Goal: Task Accomplishment & Management: Use online tool/utility

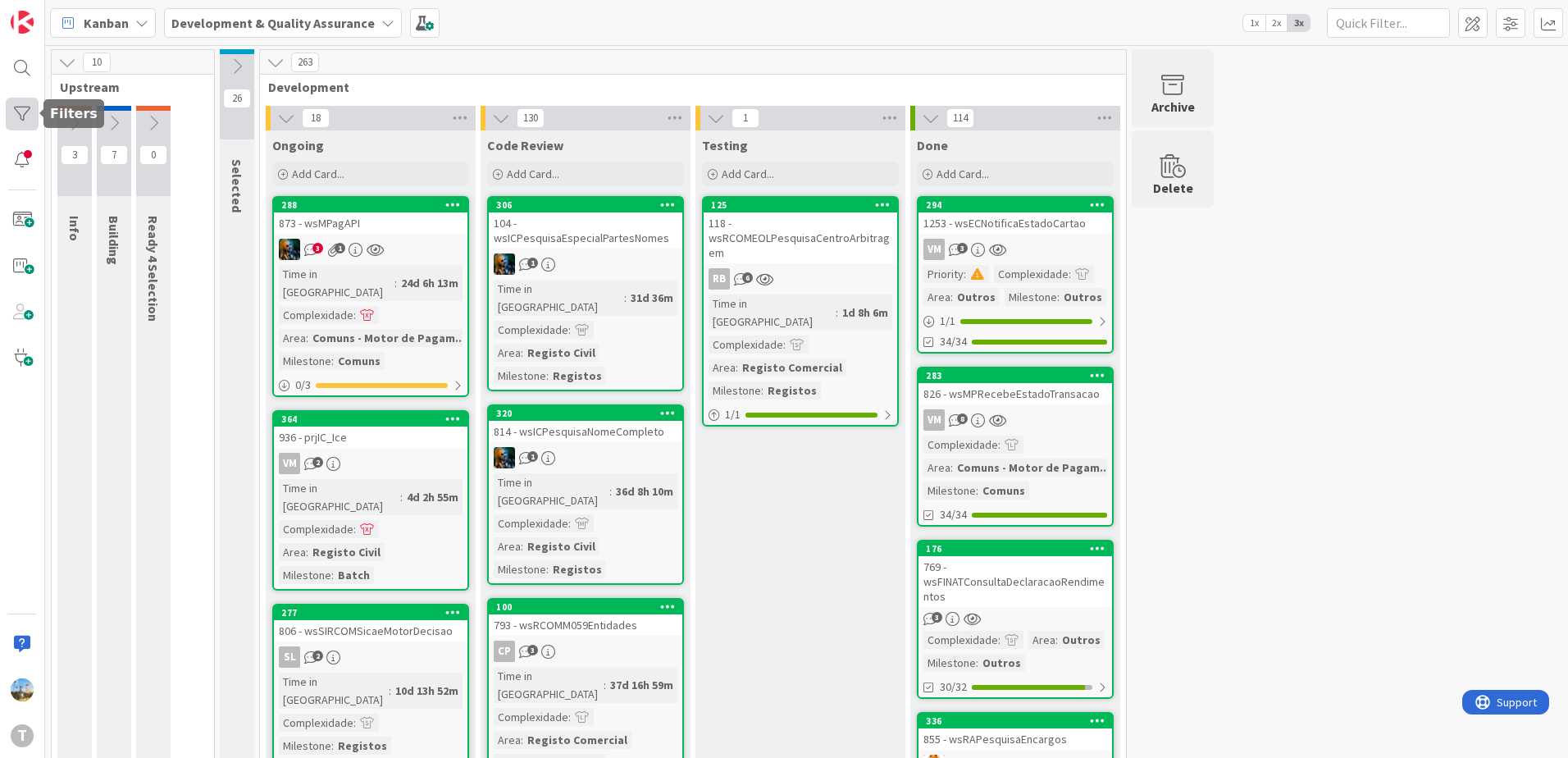
click at [12, 124] on div at bounding box center [22, 114] width 33 height 33
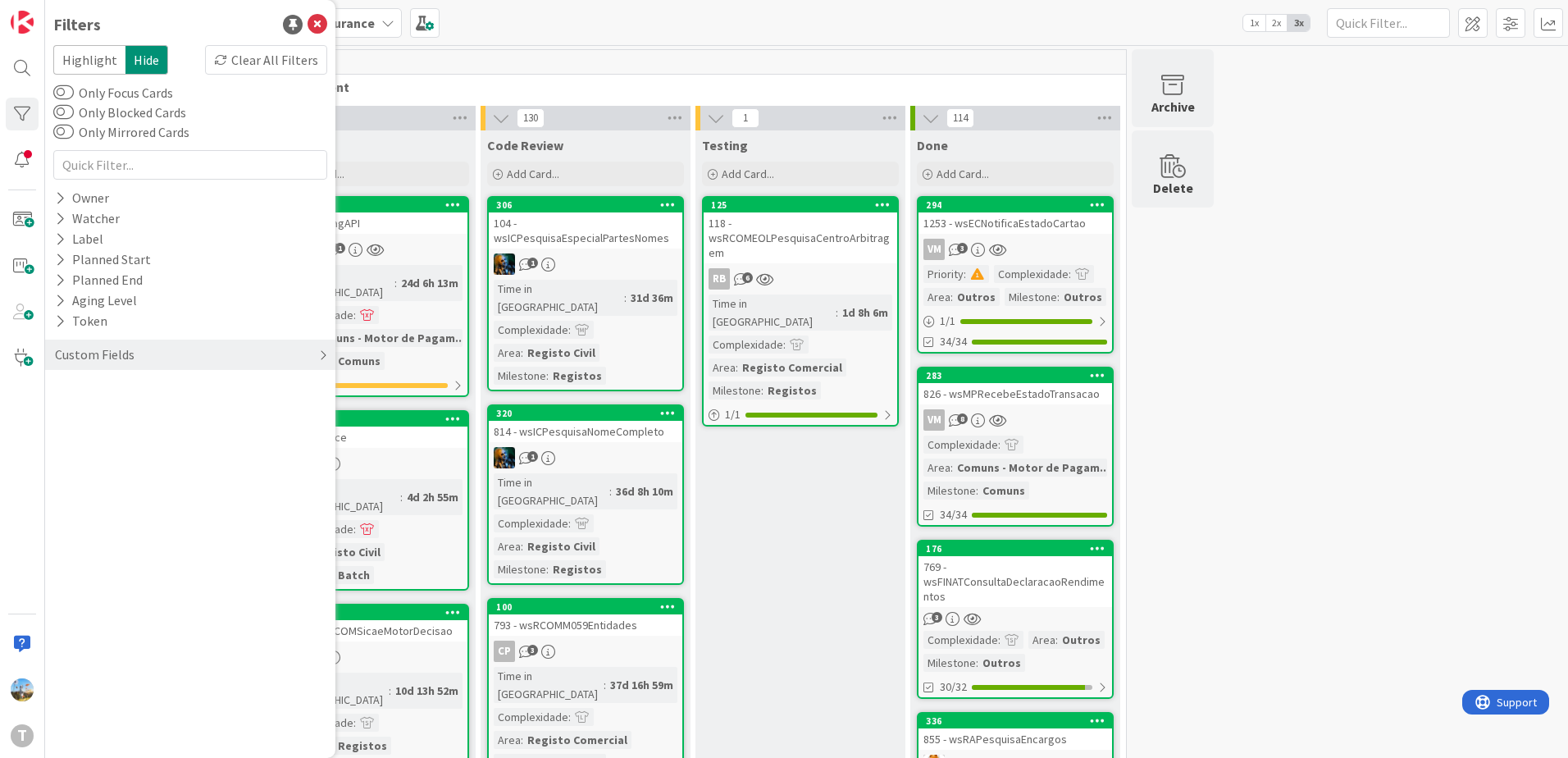
click at [141, 344] on div "Custom Fields" at bounding box center [190, 355] width 291 height 30
click at [158, 384] on div "Priority" at bounding box center [190, 388] width 291 height 21
click at [157, 408] on div "Critical High Medium Low None" at bounding box center [190, 455] width 266 height 107
click at [101, 413] on span "Critical" at bounding box center [107, 413] width 61 height 22
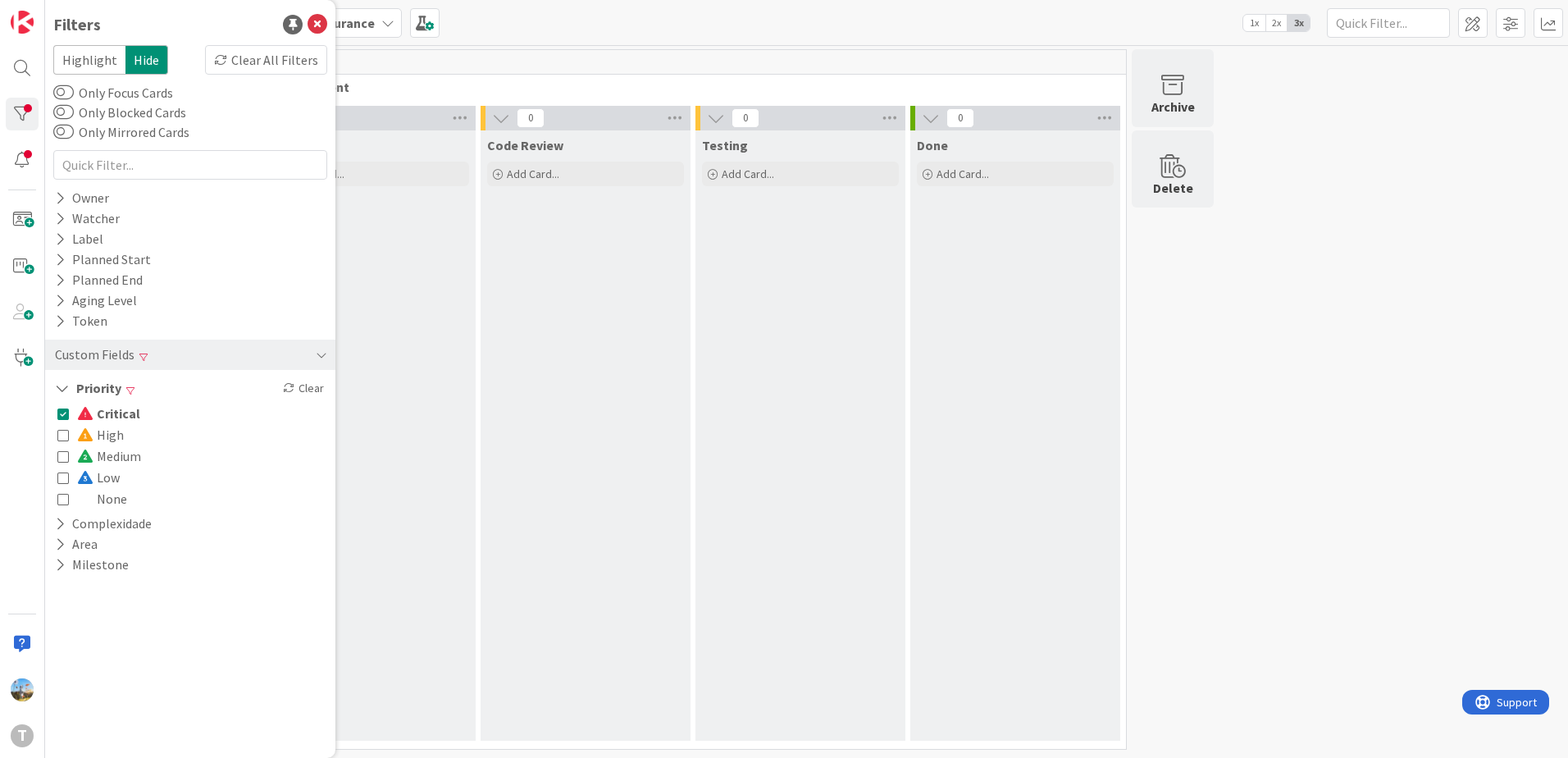
click at [110, 417] on span "Critical" at bounding box center [108, 413] width 63 height 22
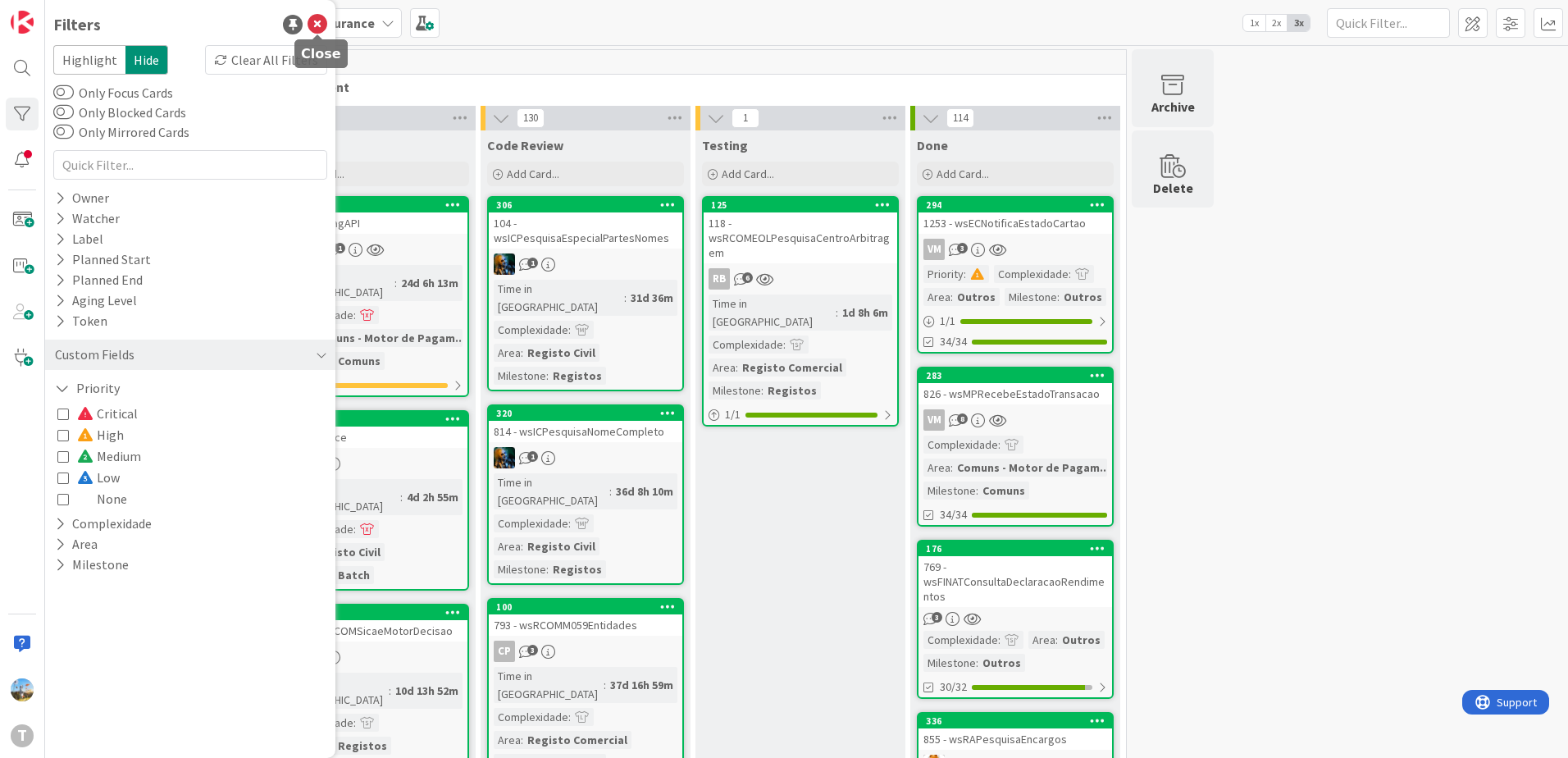
click at [308, 18] on icon at bounding box center [317, 25] width 20 height 20
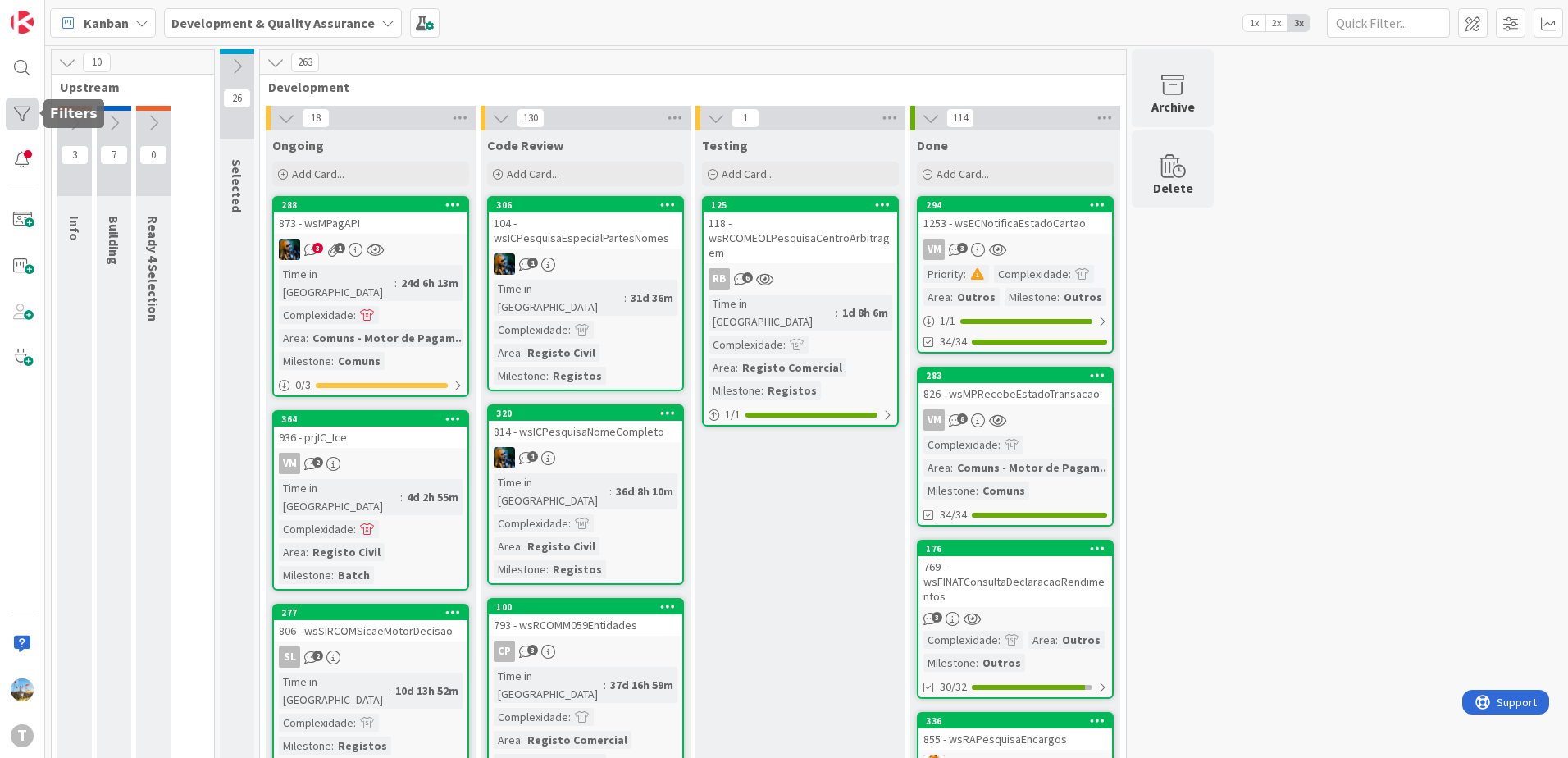
click at [22, 110] on div at bounding box center [22, 114] width 33 height 33
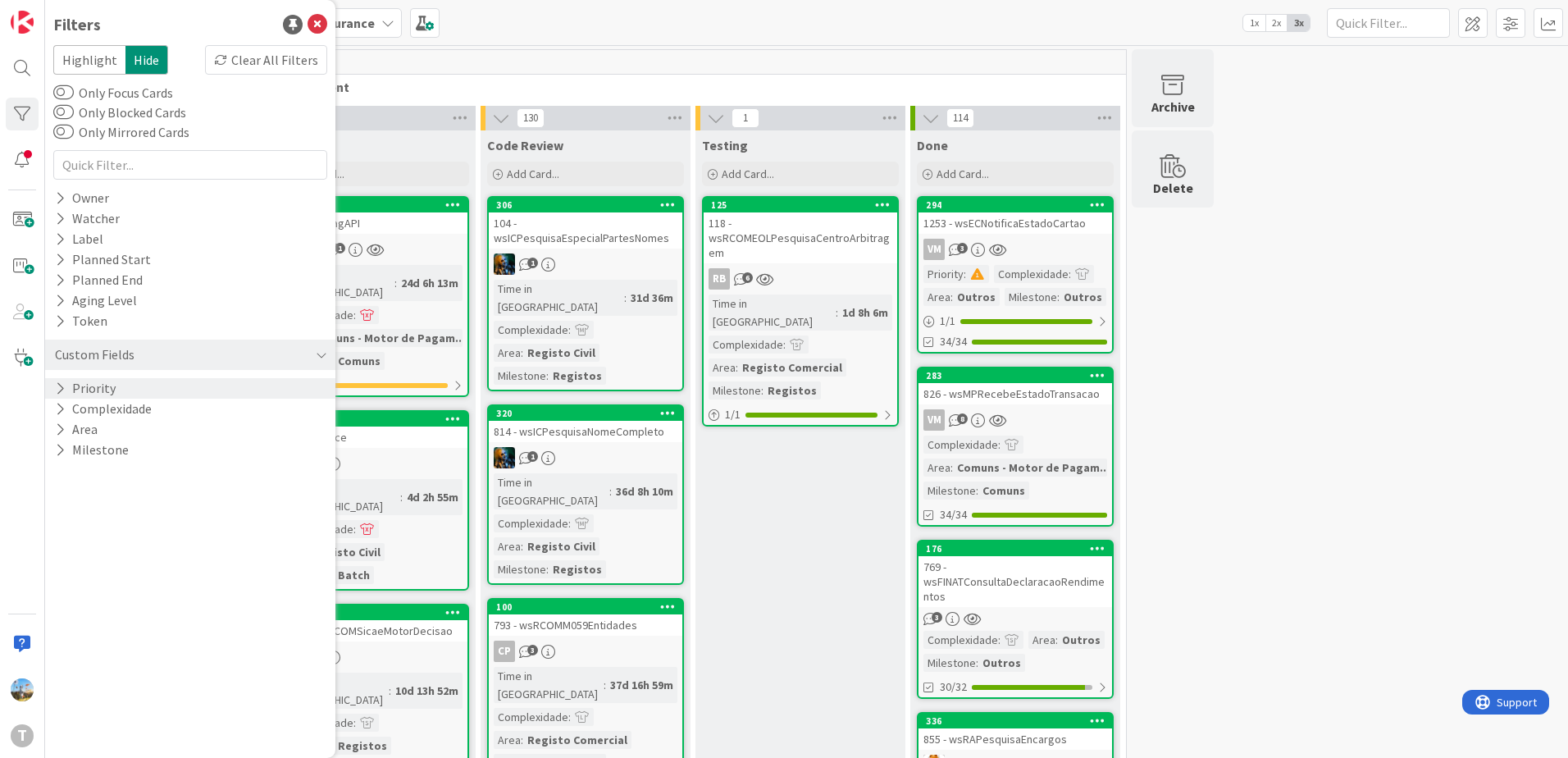
click at [144, 382] on div "Priority" at bounding box center [190, 388] width 291 height 21
click at [115, 432] on span "High" at bounding box center [99, 434] width 46 height 22
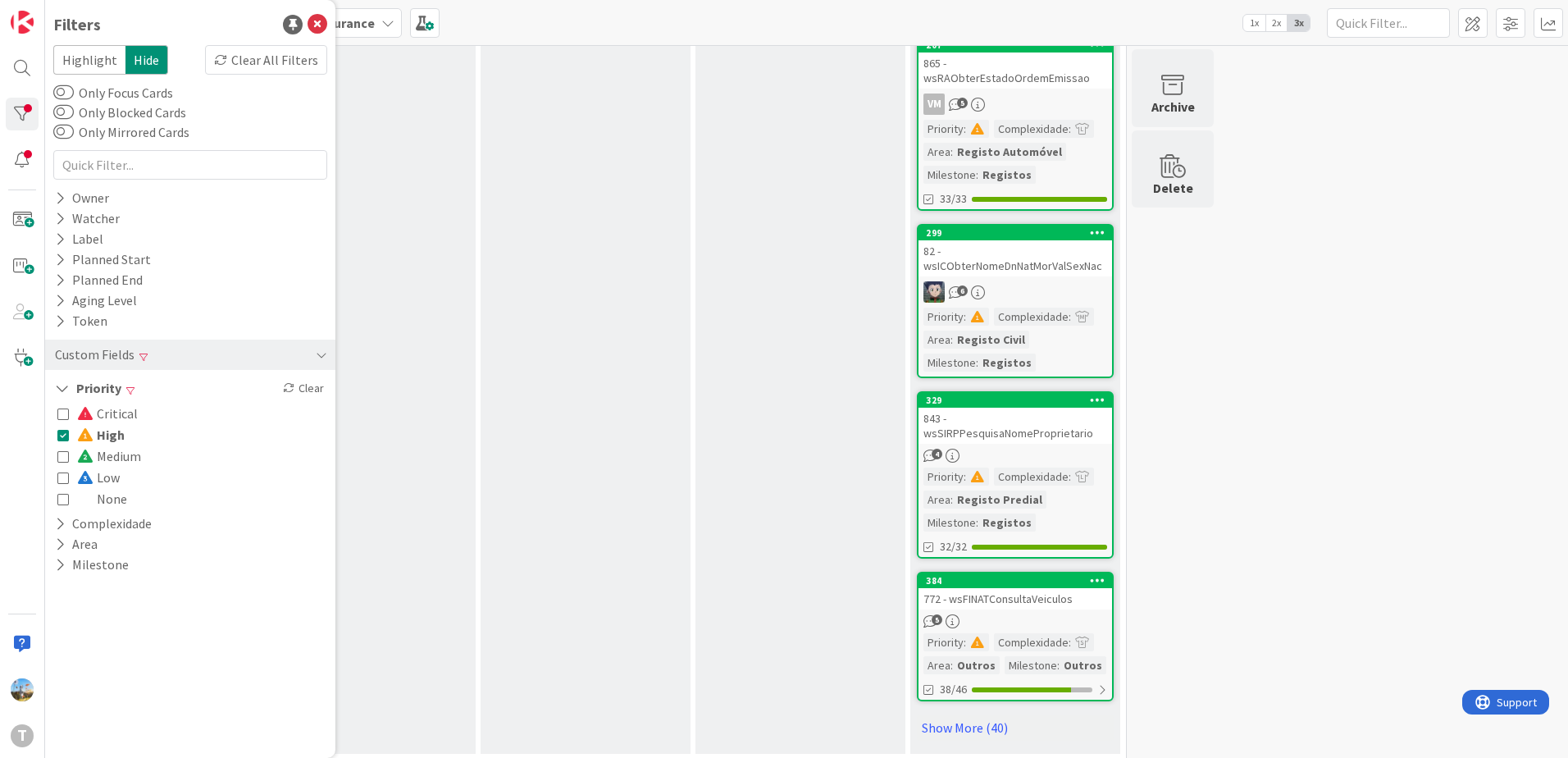
scroll to position [1167, 0]
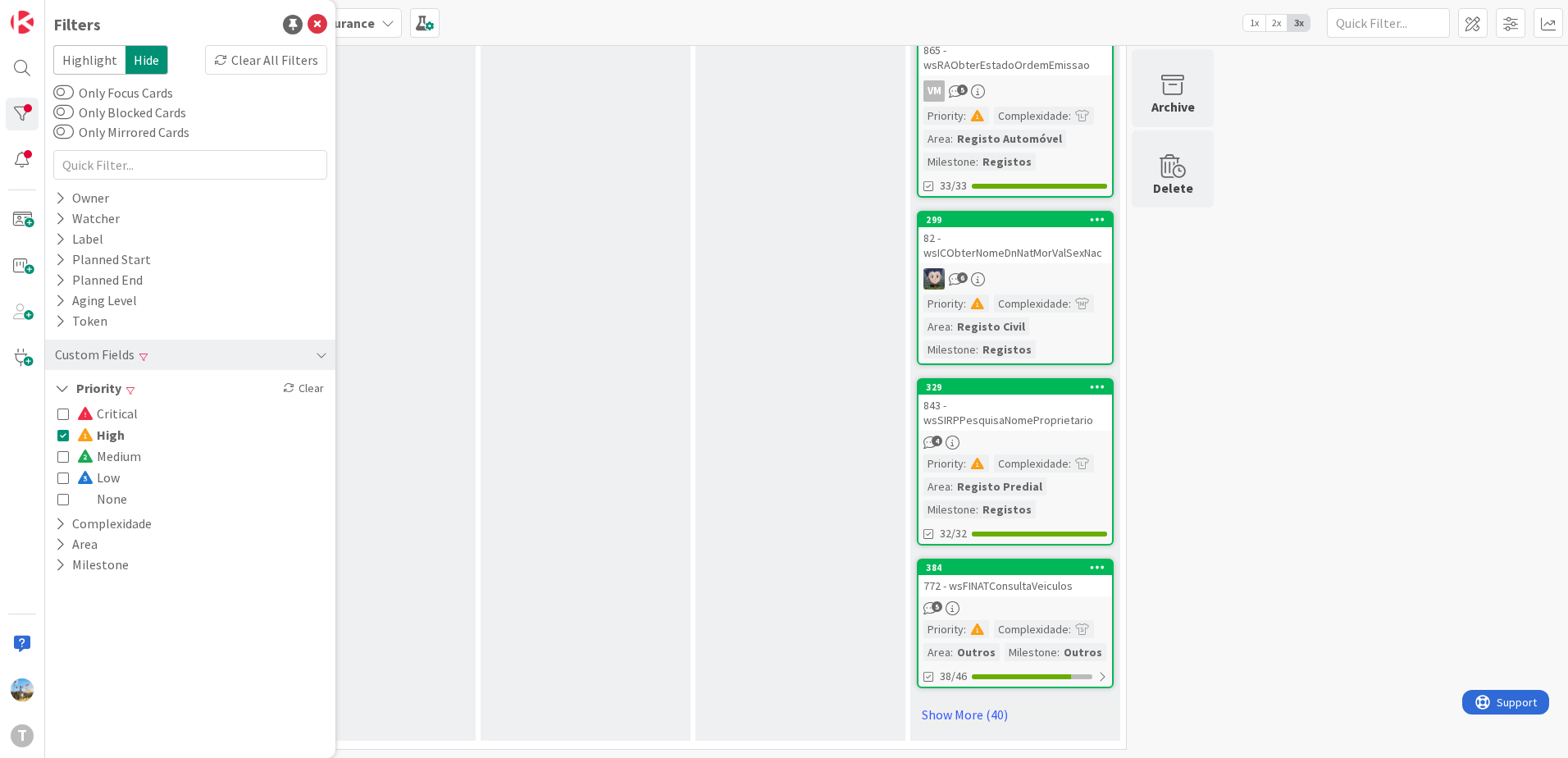
click at [73, 435] on button "High" at bounding box center [91, 434] width 67 height 22
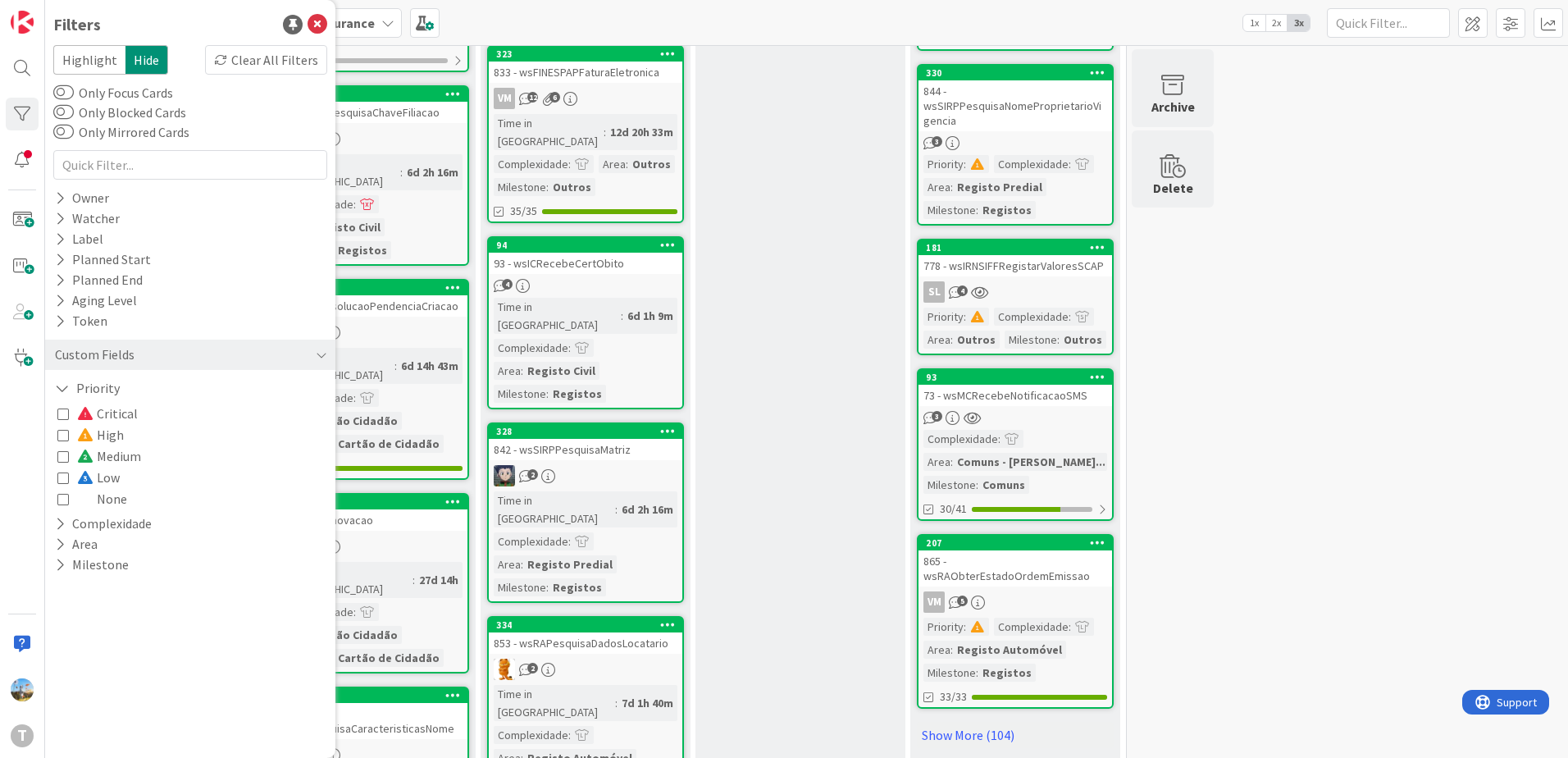
click at [65, 478] on icon at bounding box center [63, 477] width 11 height 11
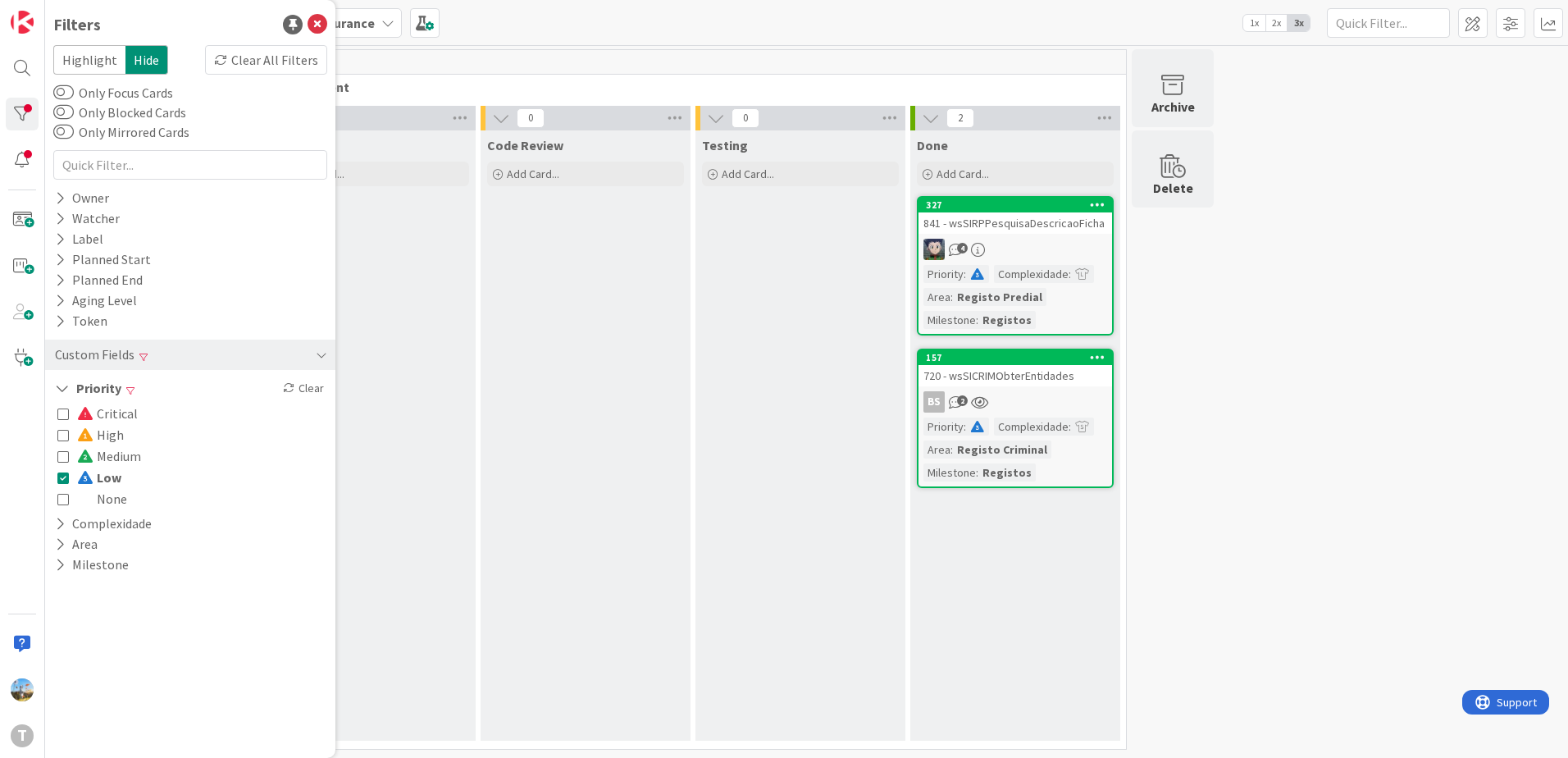
click at [63, 474] on icon at bounding box center [63, 477] width 11 height 11
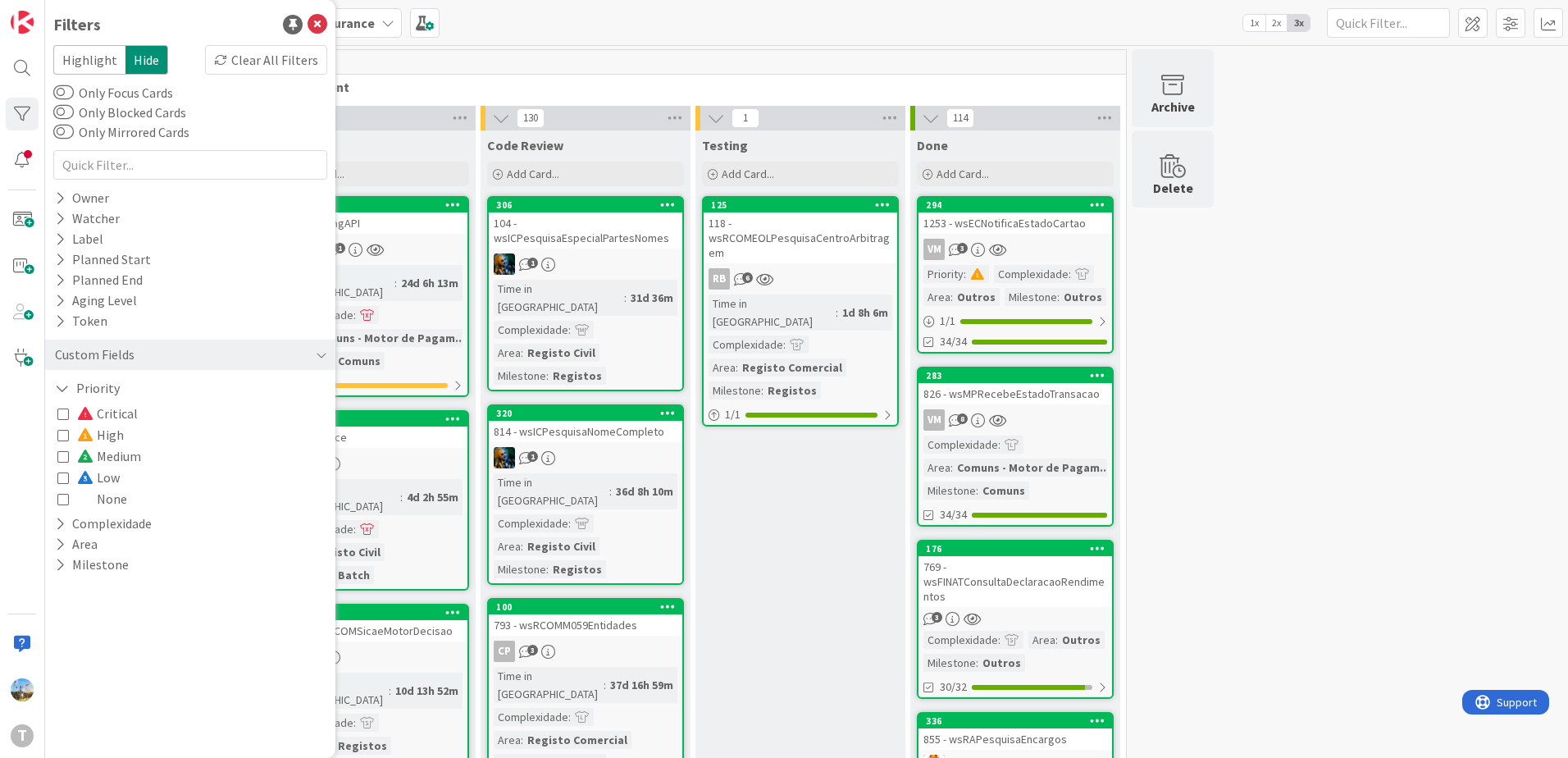
click at [63, 455] on icon at bounding box center [63, 456] width 11 height 11
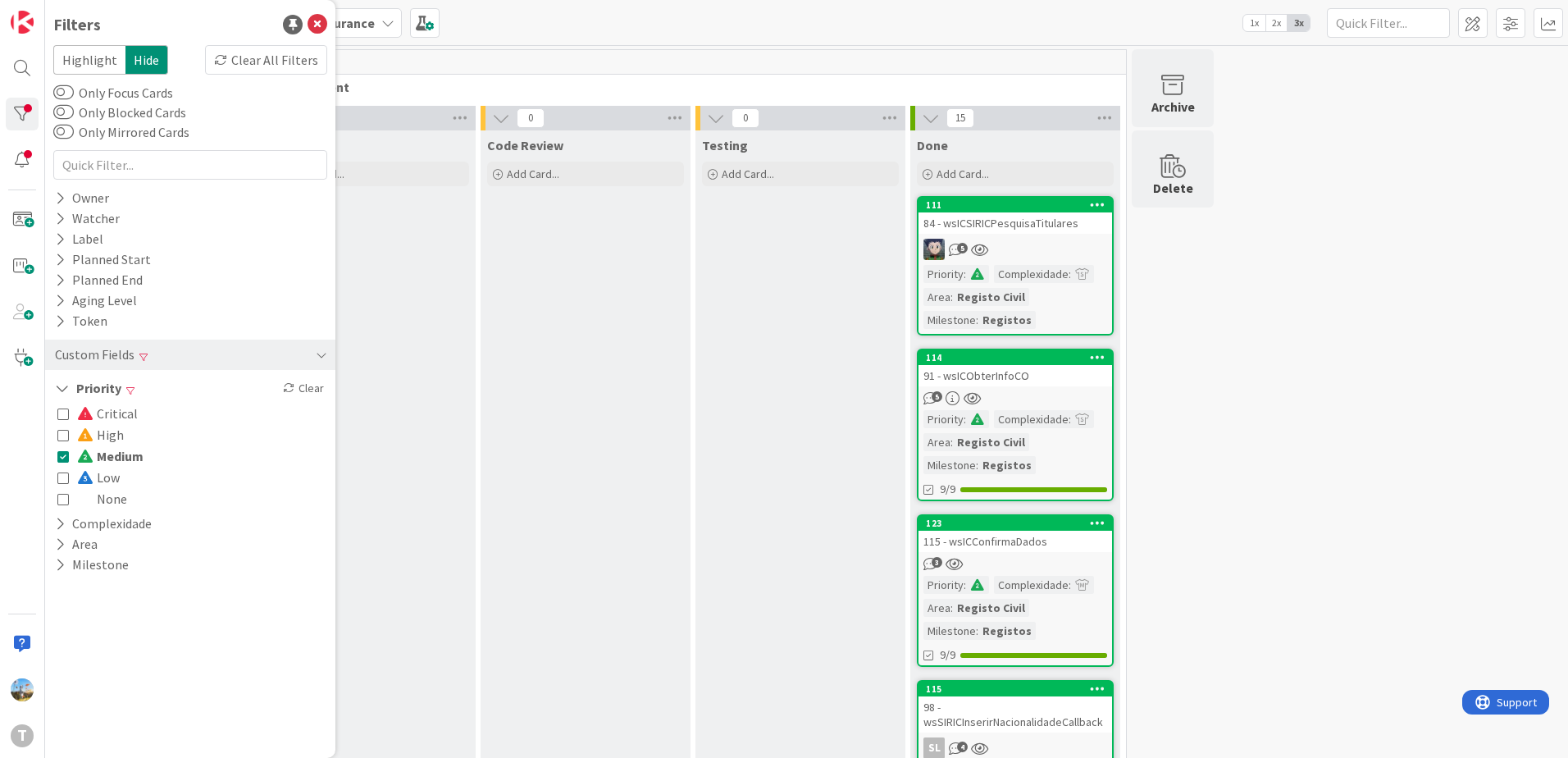
click at [63, 455] on icon at bounding box center [63, 456] width 11 height 11
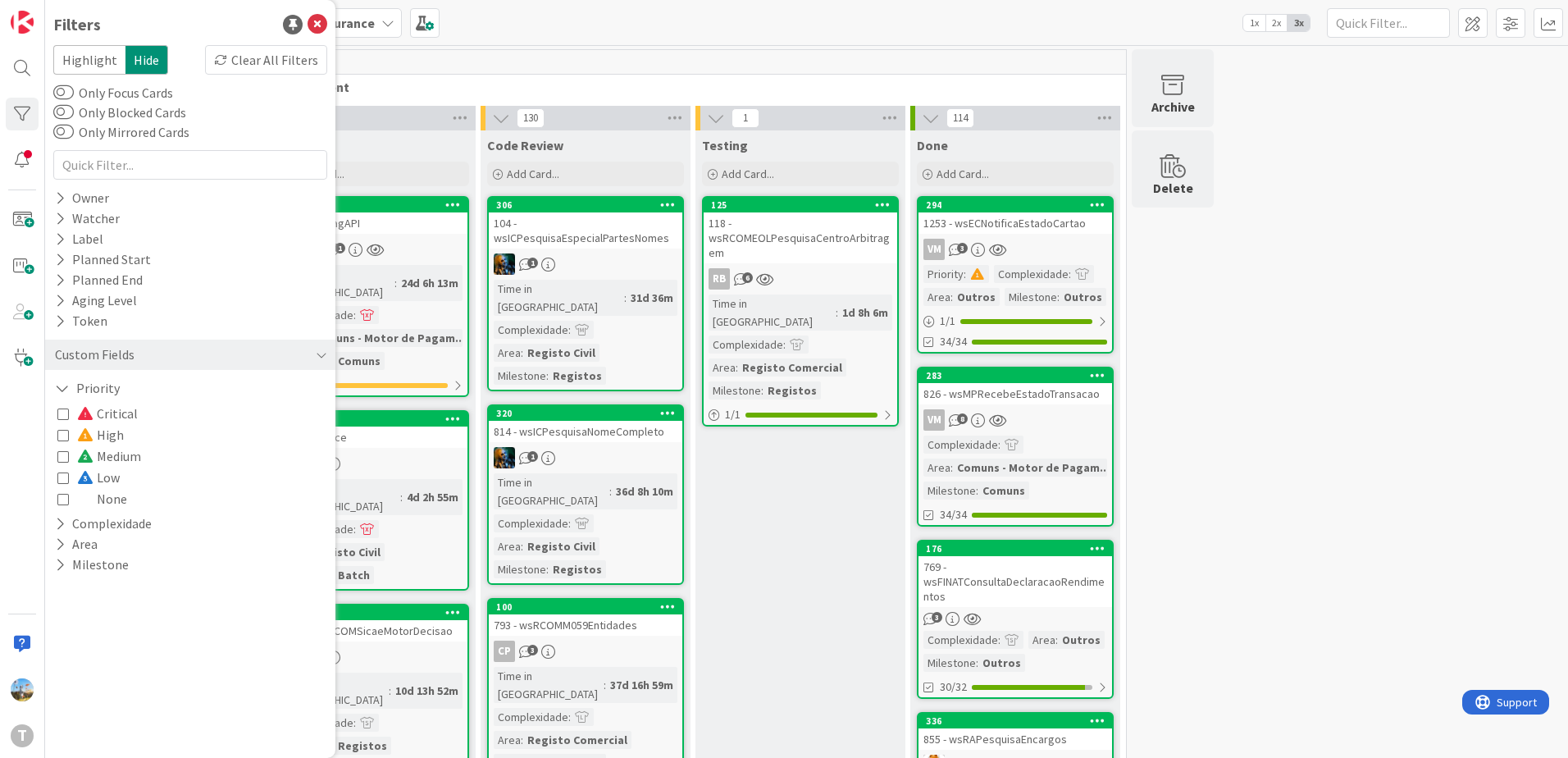
click at [62, 497] on icon at bounding box center [63, 499] width 11 height 11
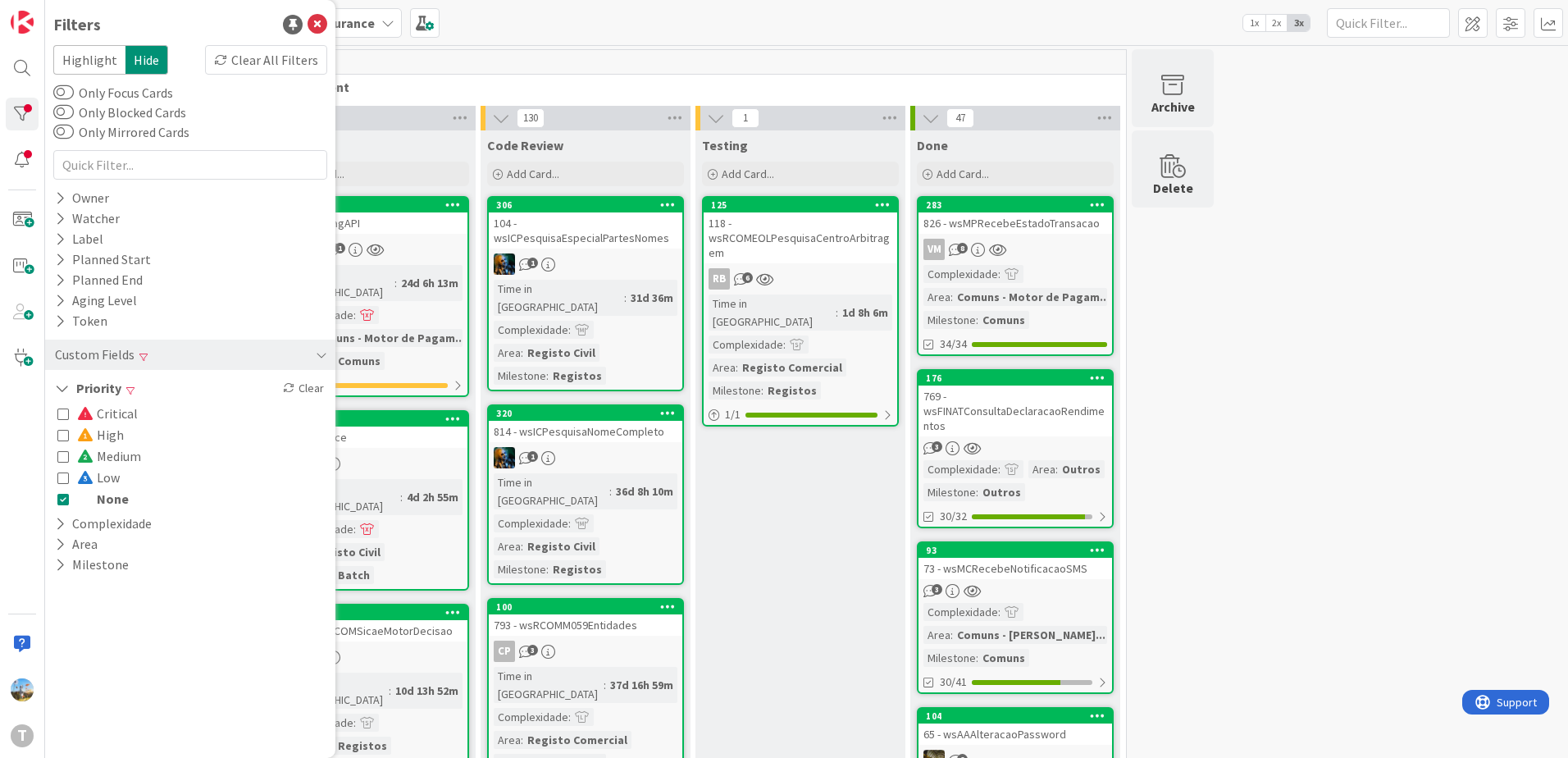
click at [62, 497] on icon at bounding box center [63, 499] width 11 height 11
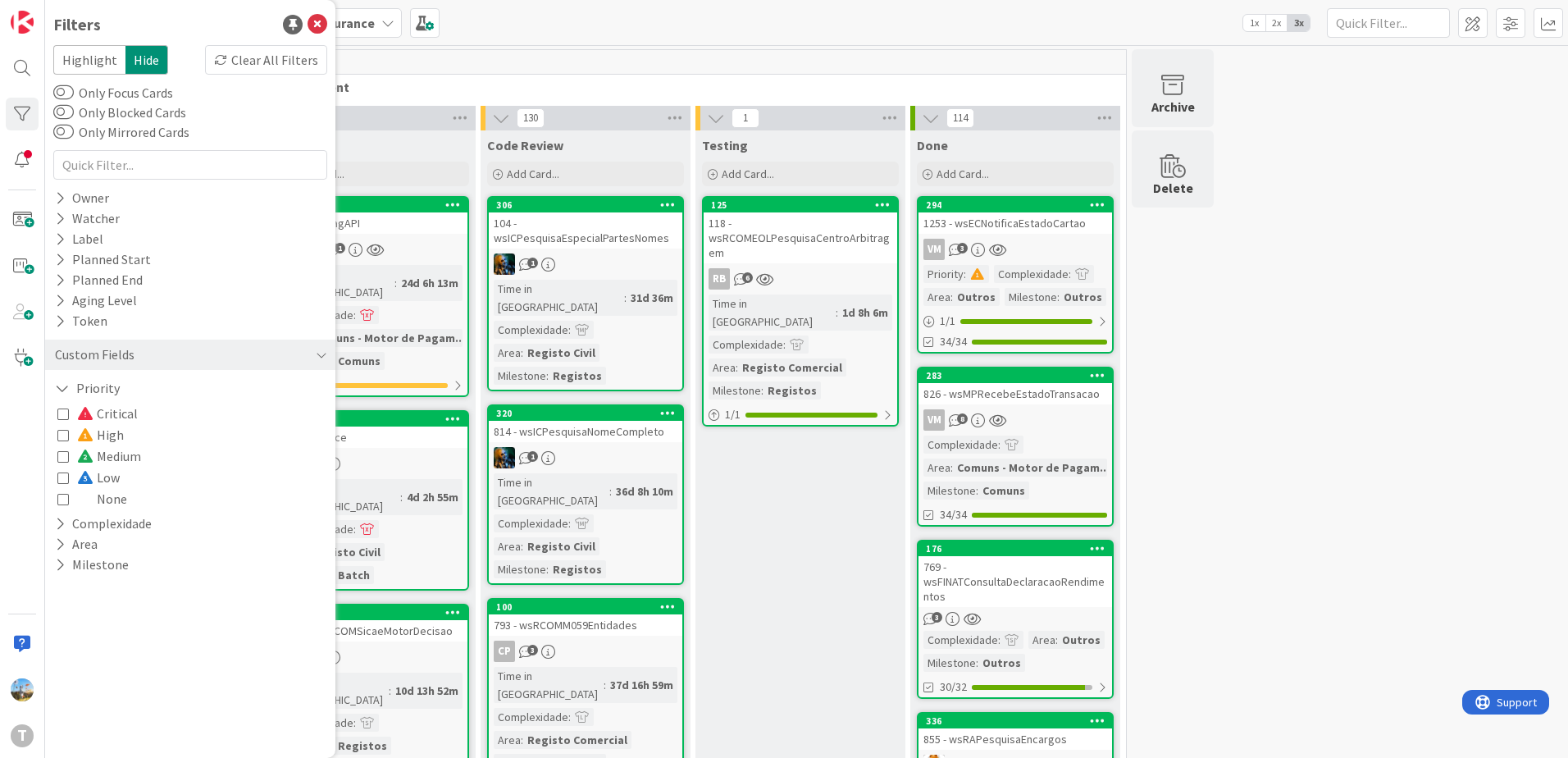
click at [65, 414] on icon at bounding box center [63, 414] width 11 height 11
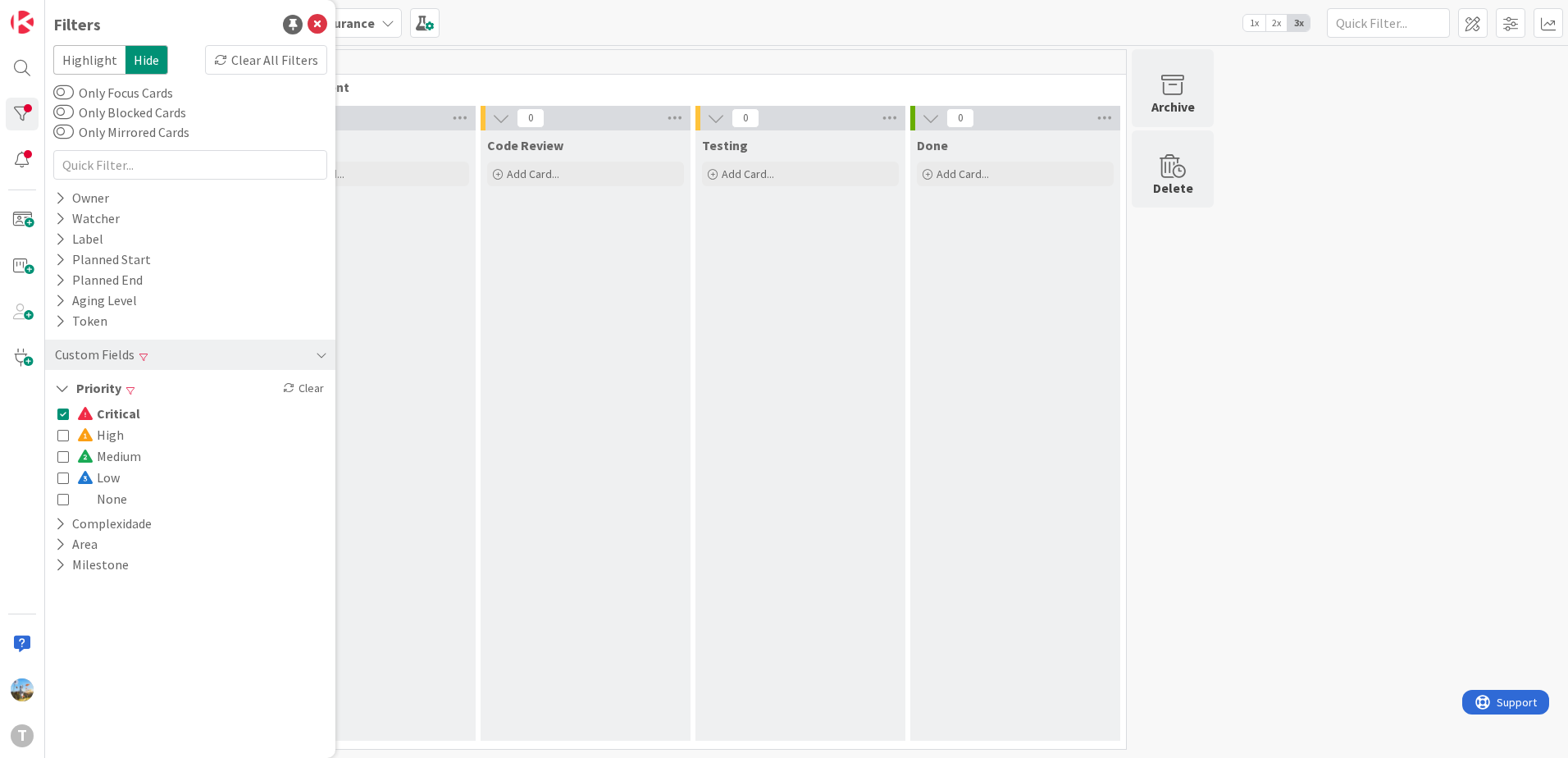
click at [65, 414] on icon at bounding box center [63, 414] width 11 height 11
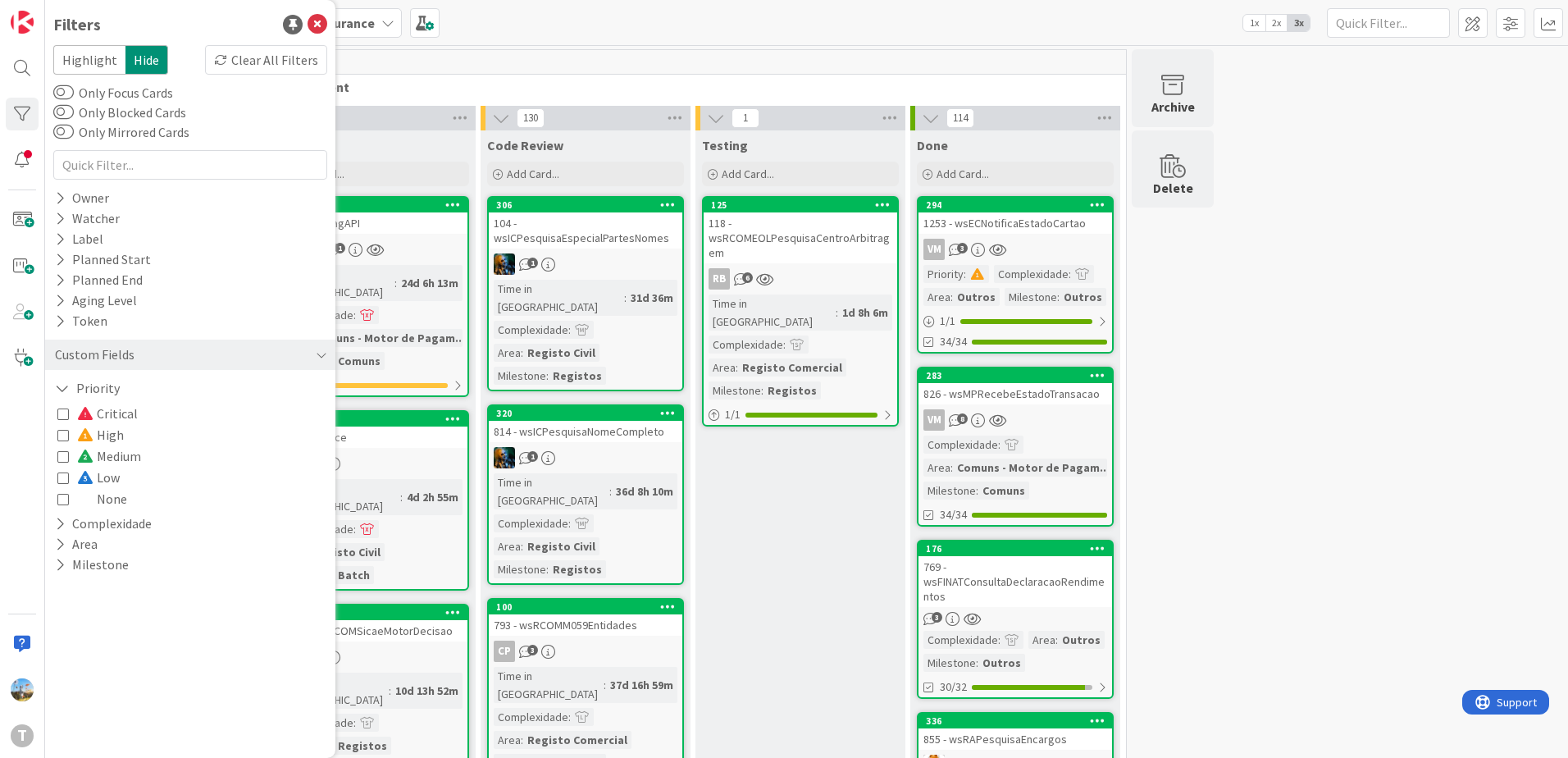
click at [65, 414] on icon at bounding box center [63, 414] width 11 height 11
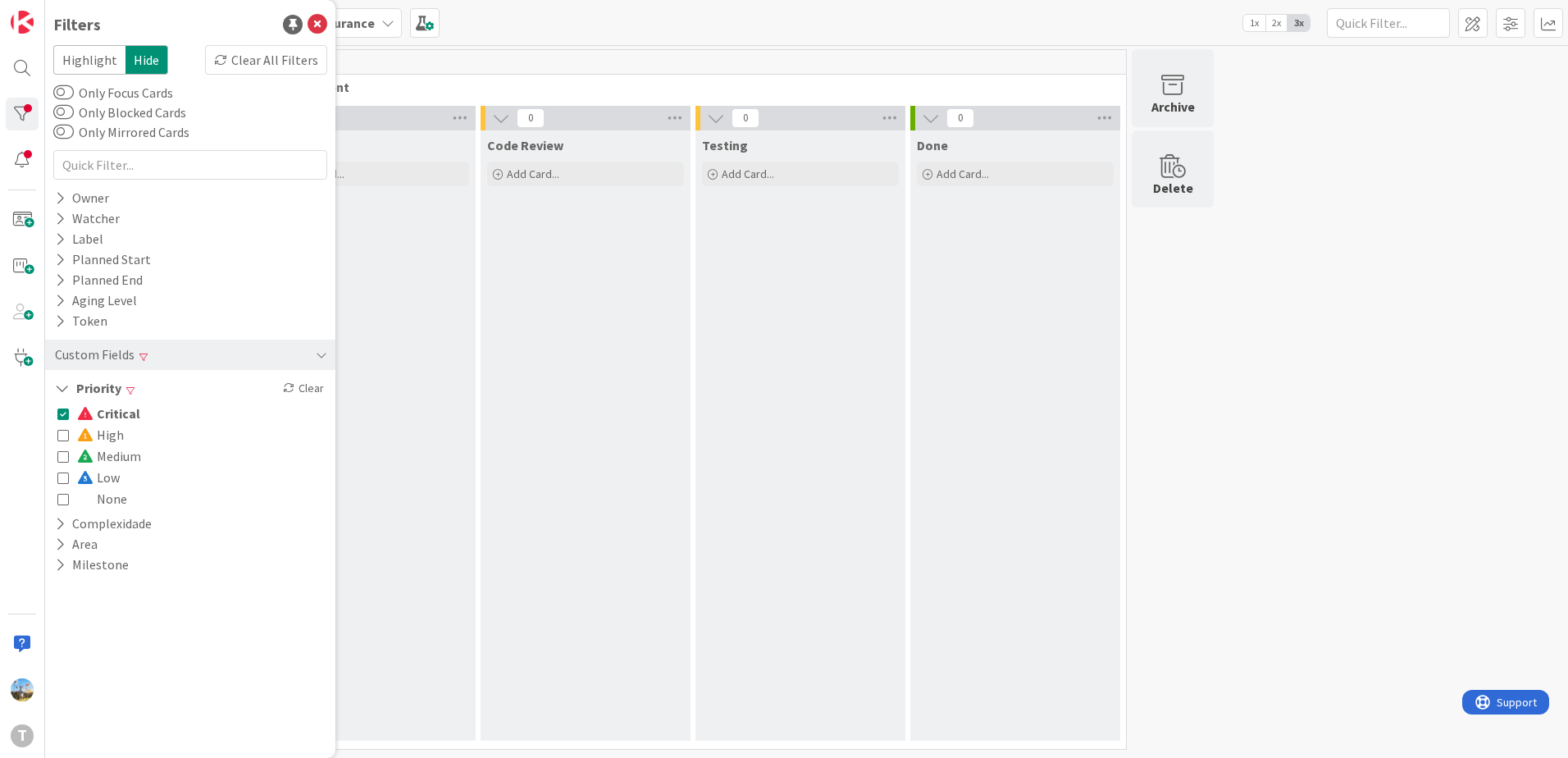
click at [65, 414] on icon at bounding box center [63, 414] width 11 height 11
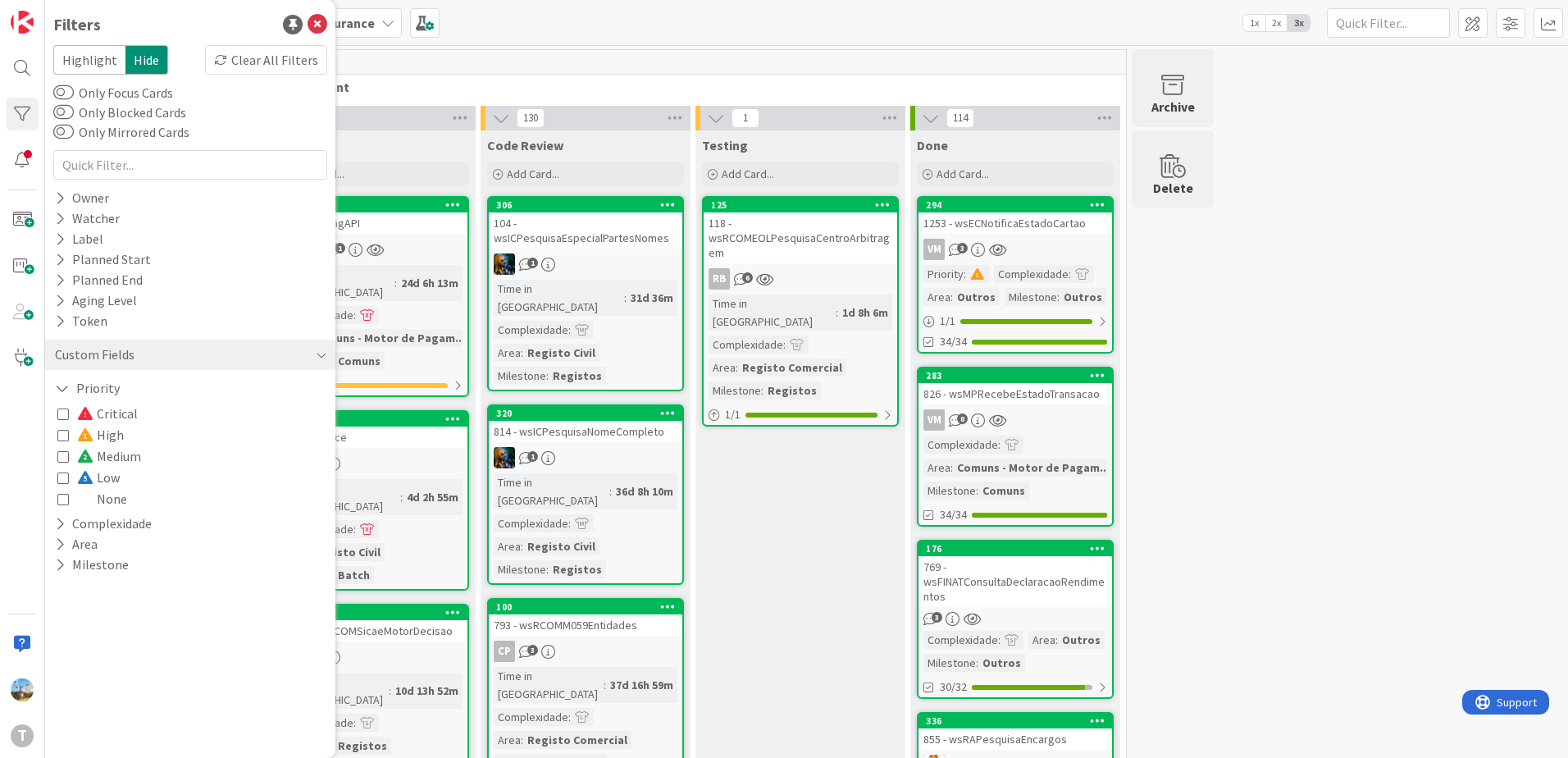
click at [64, 432] on icon at bounding box center [63, 434] width 11 height 11
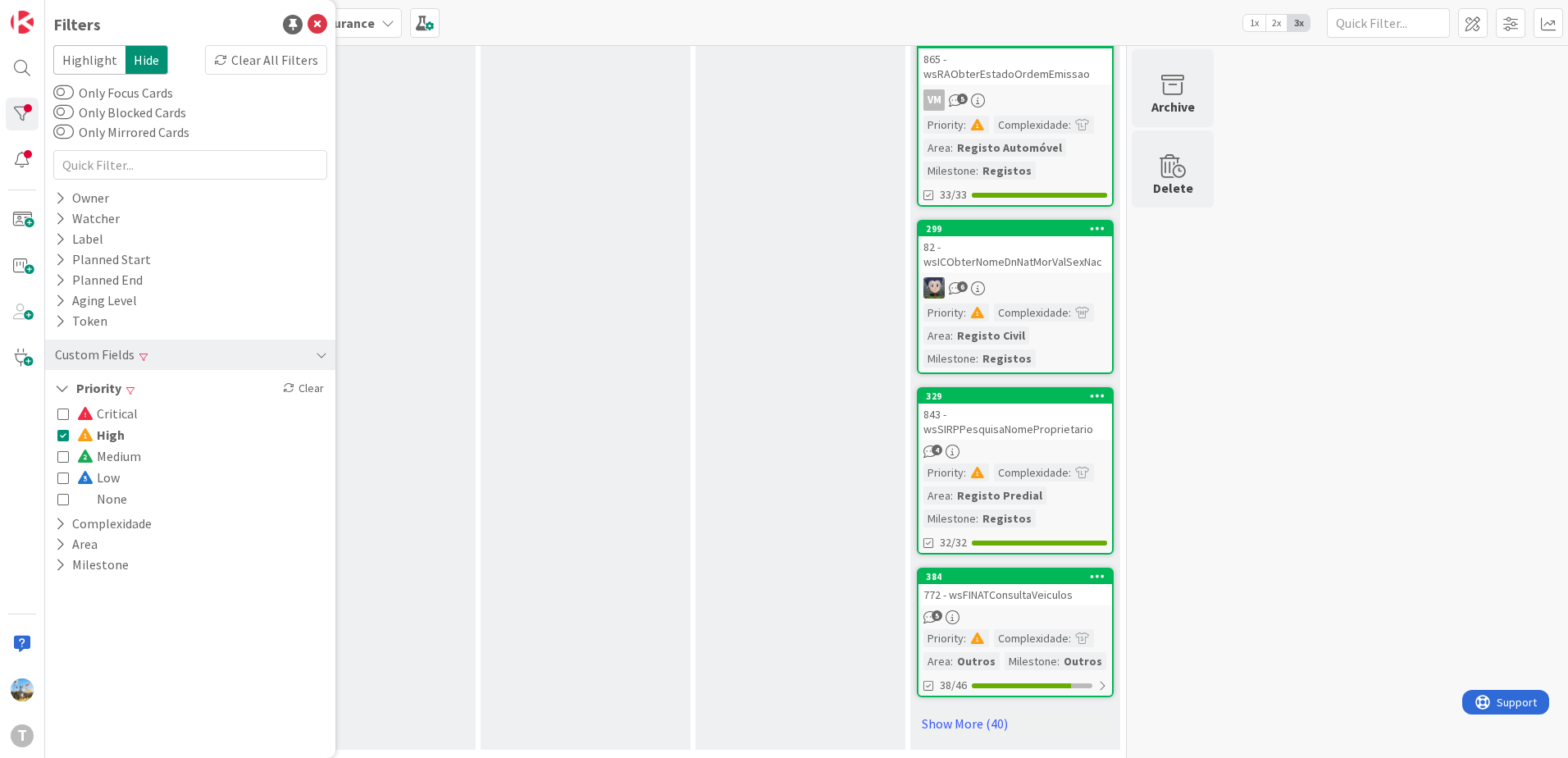
scroll to position [1167, 0]
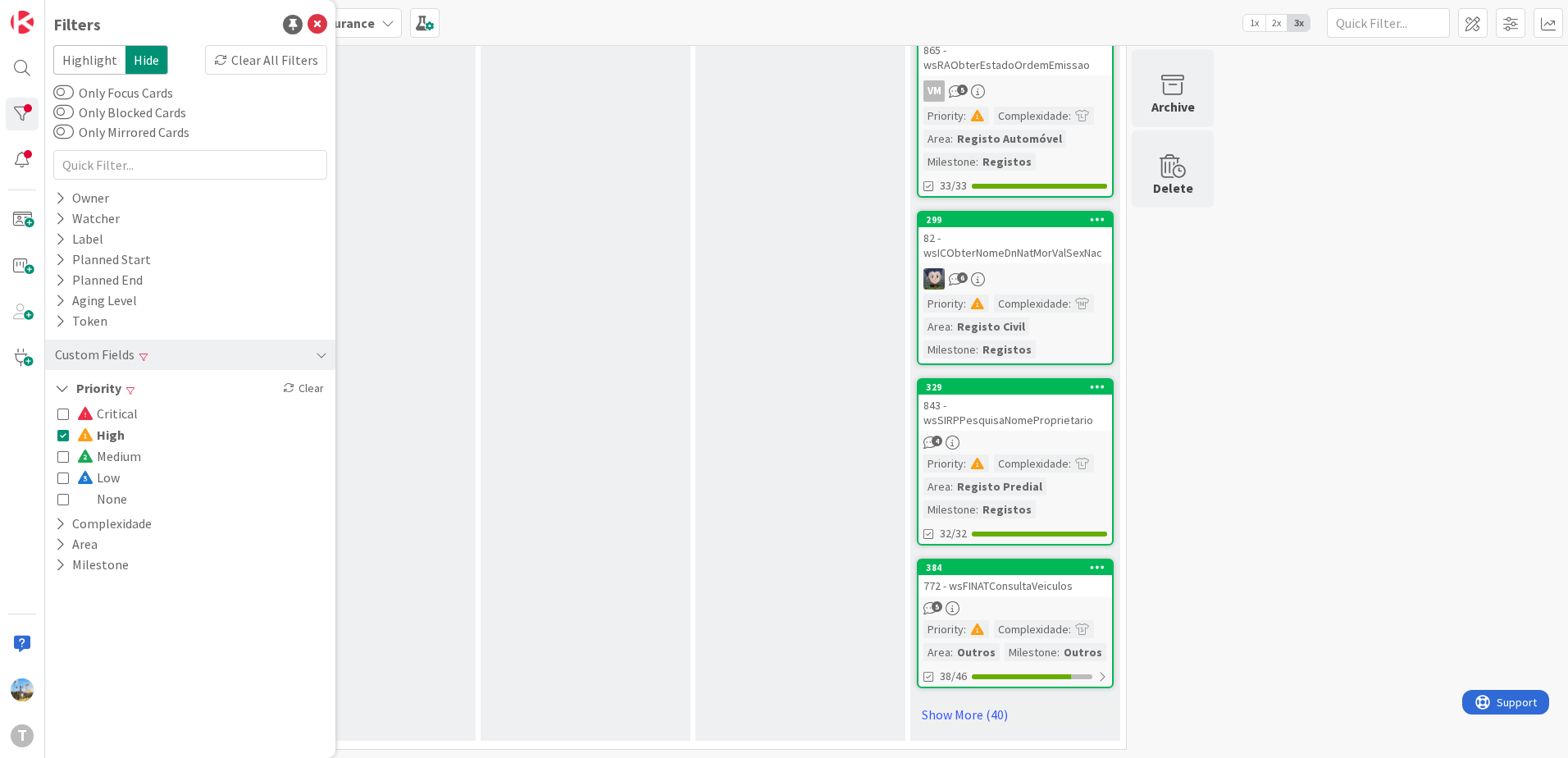
click at [64, 436] on icon at bounding box center [63, 434] width 11 height 11
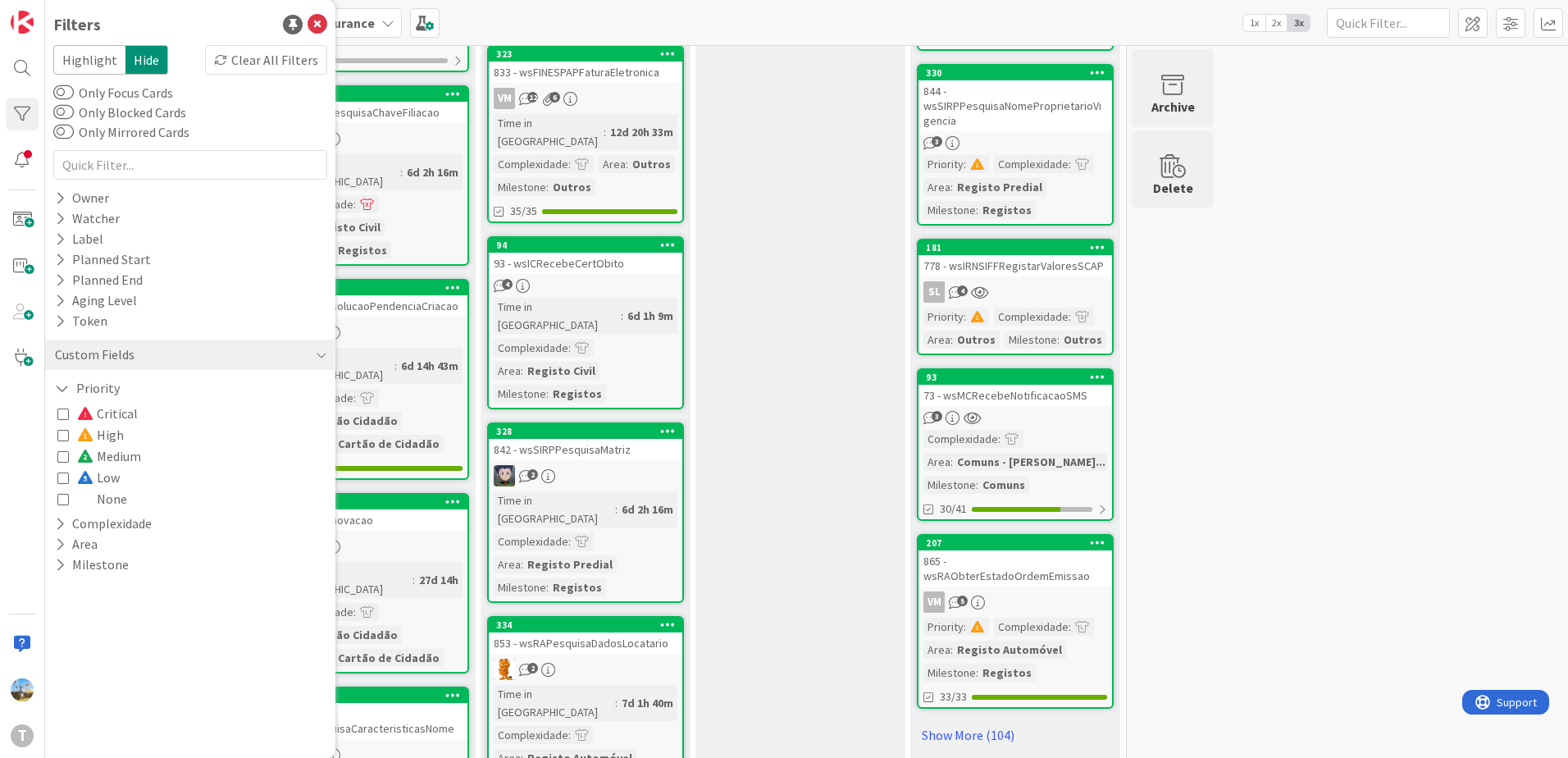
click at [64, 483] on icon at bounding box center [63, 477] width 11 height 11
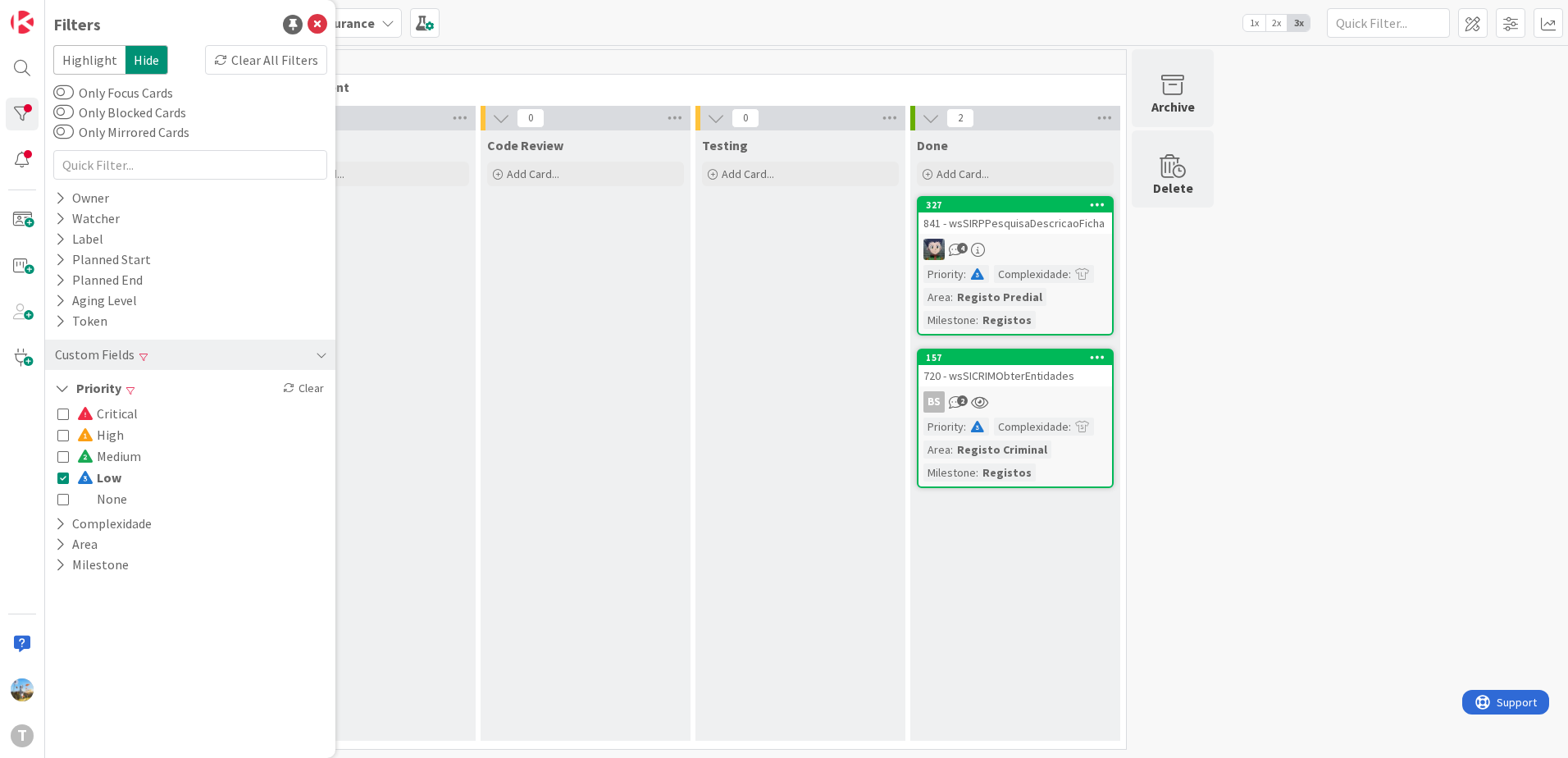
scroll to position [0, 0]
click at [64, 483] on icon at bounding box center [63, 477] width 11 height 11
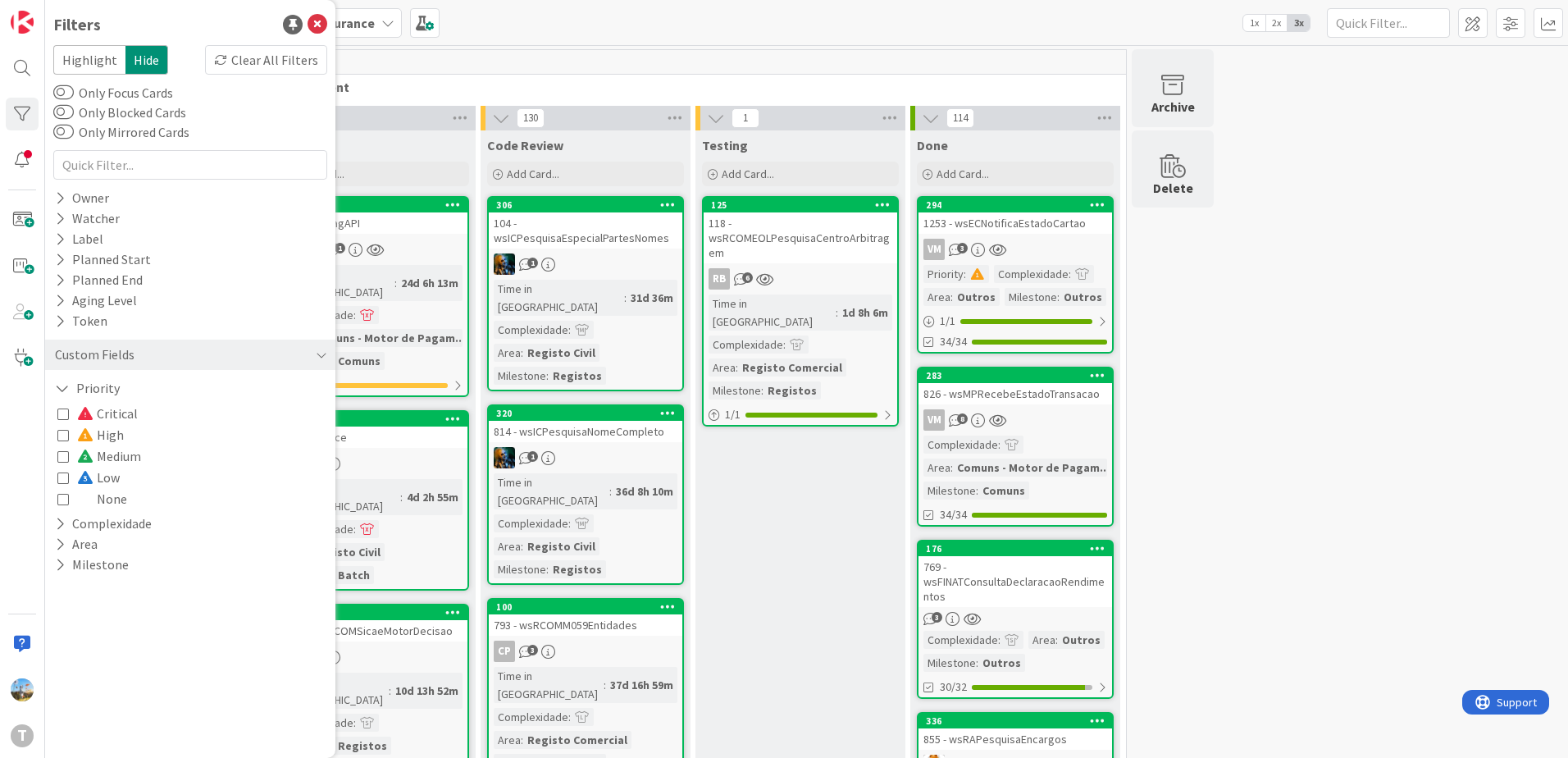
click at [64, 498] on icon at bounding box center [63, 499] width 11 height 11
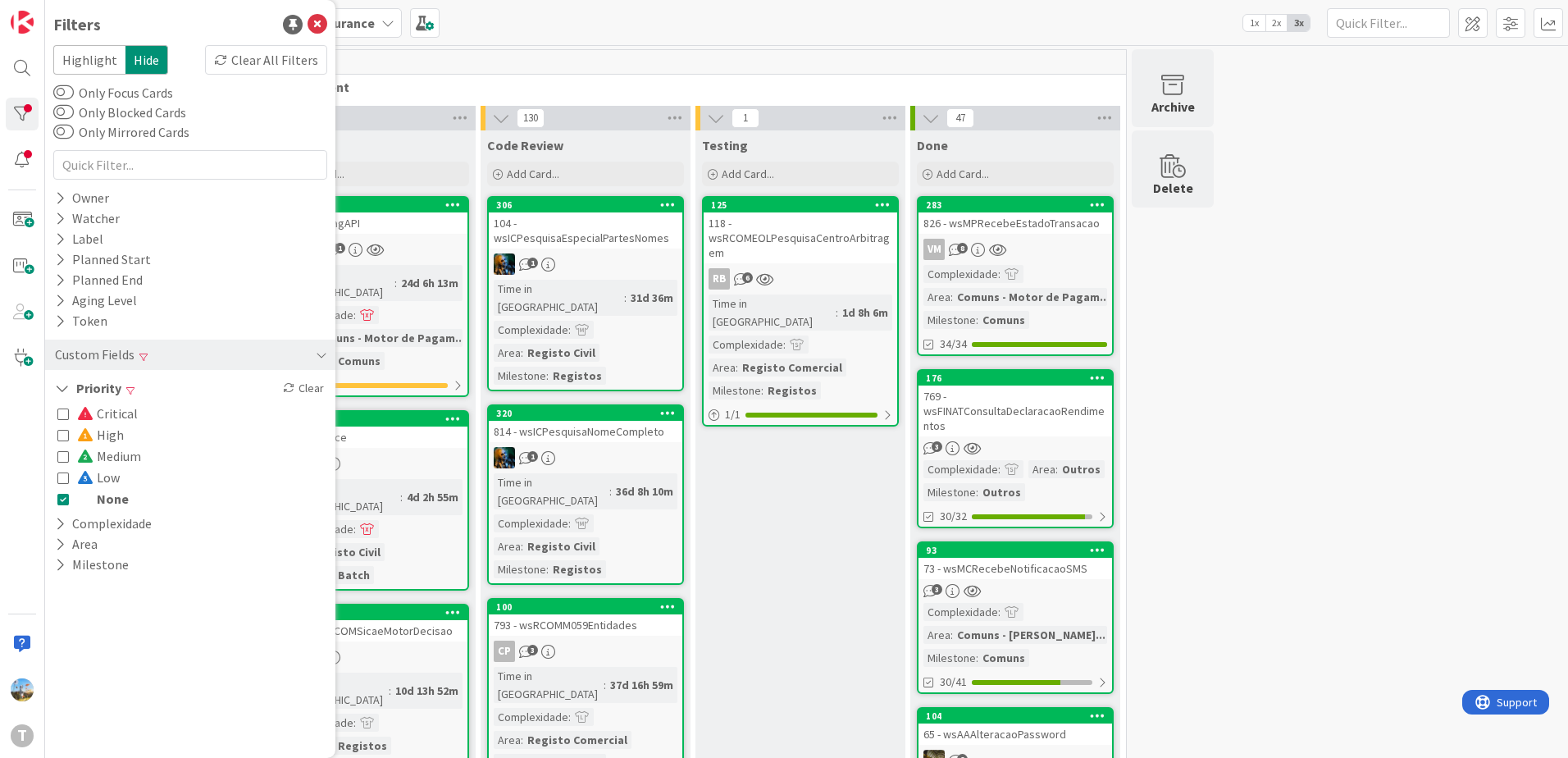
click at [64, 498] on icon at bounding box center [63, 499] width 11 height 11
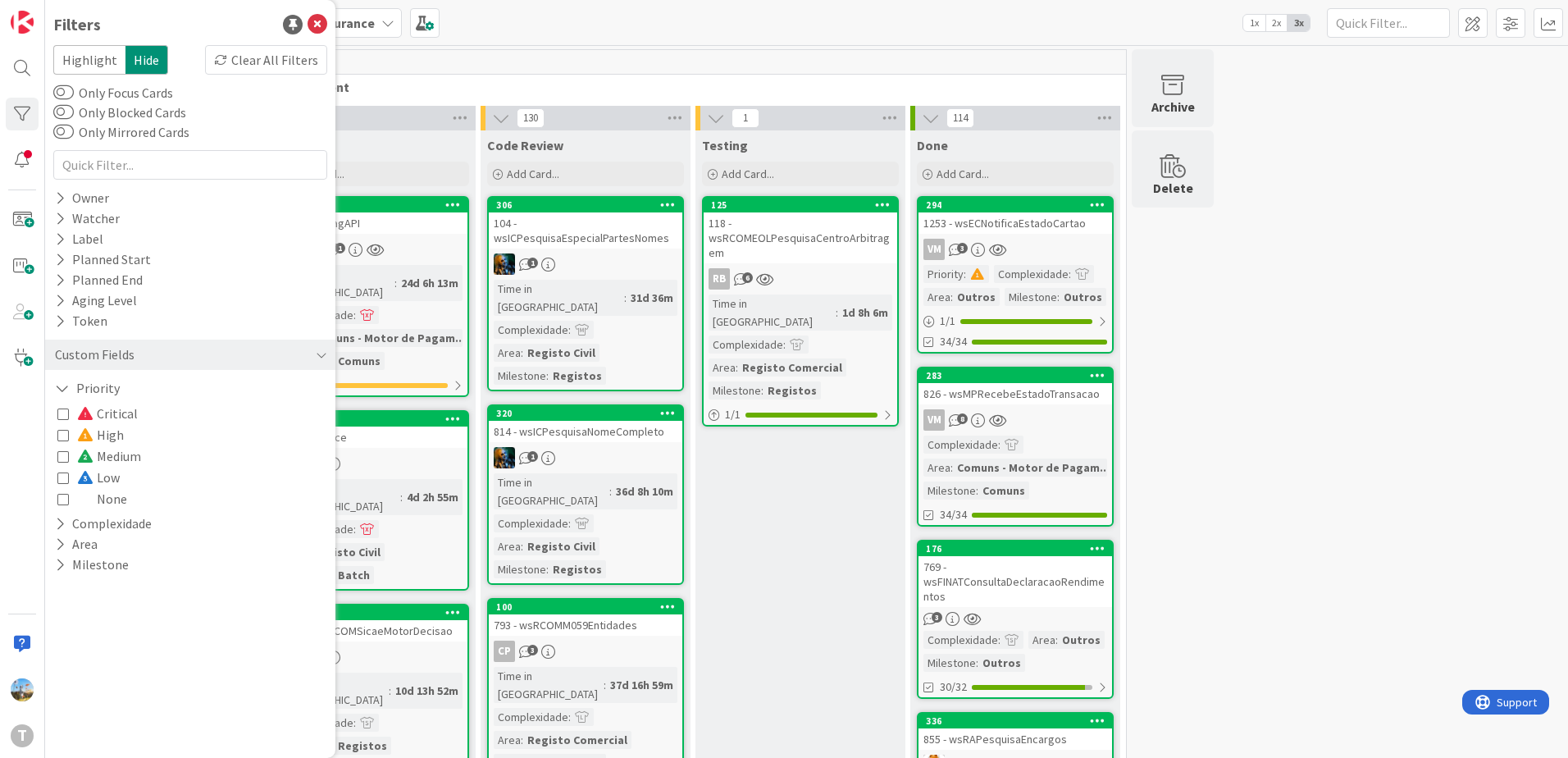
click at [64, 498] on icon at bounding box center [63, 499] width 11 height 11
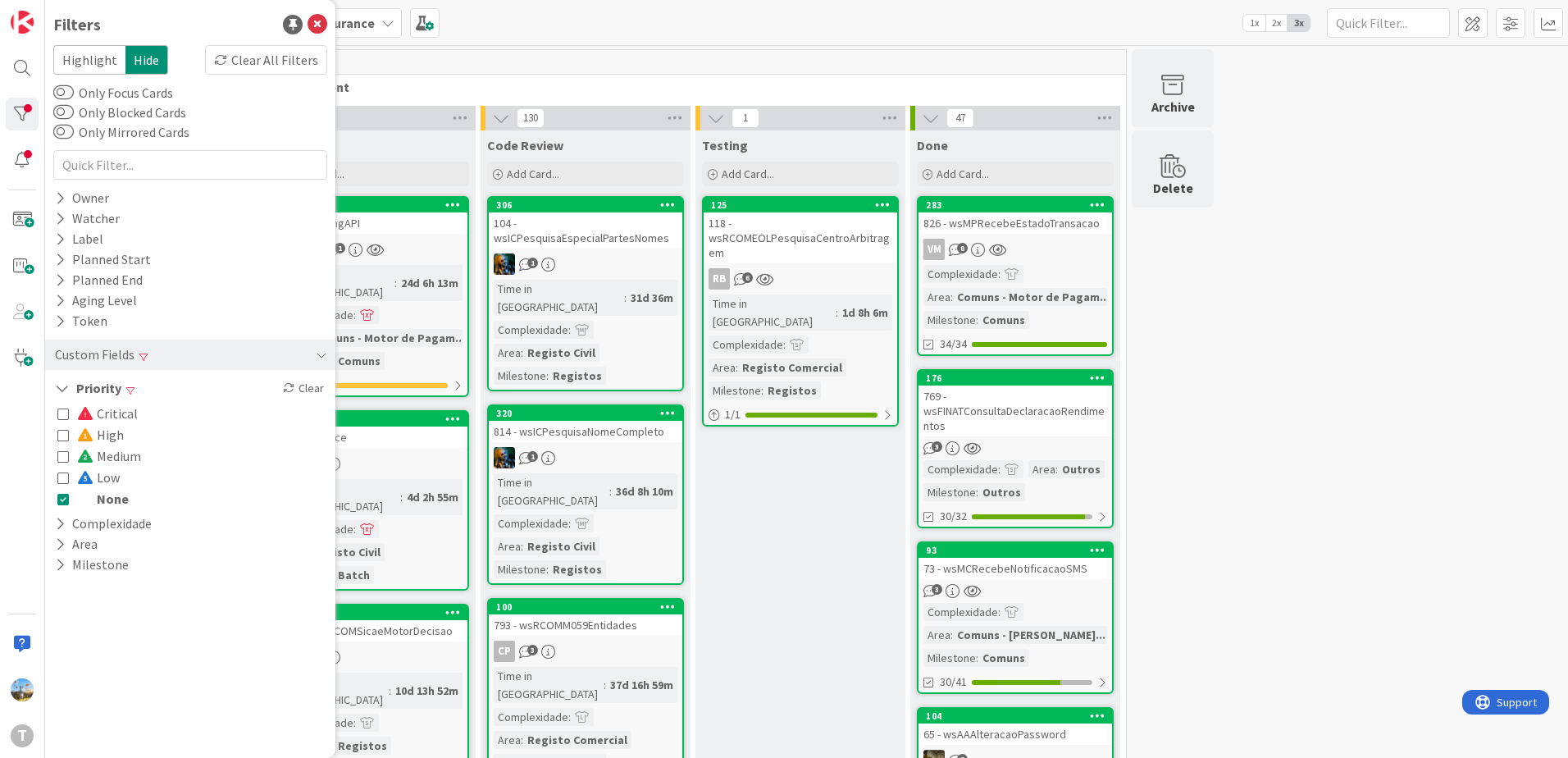
click at [64, 498] on icon at bounding box center [63, 499] width 11 height 11
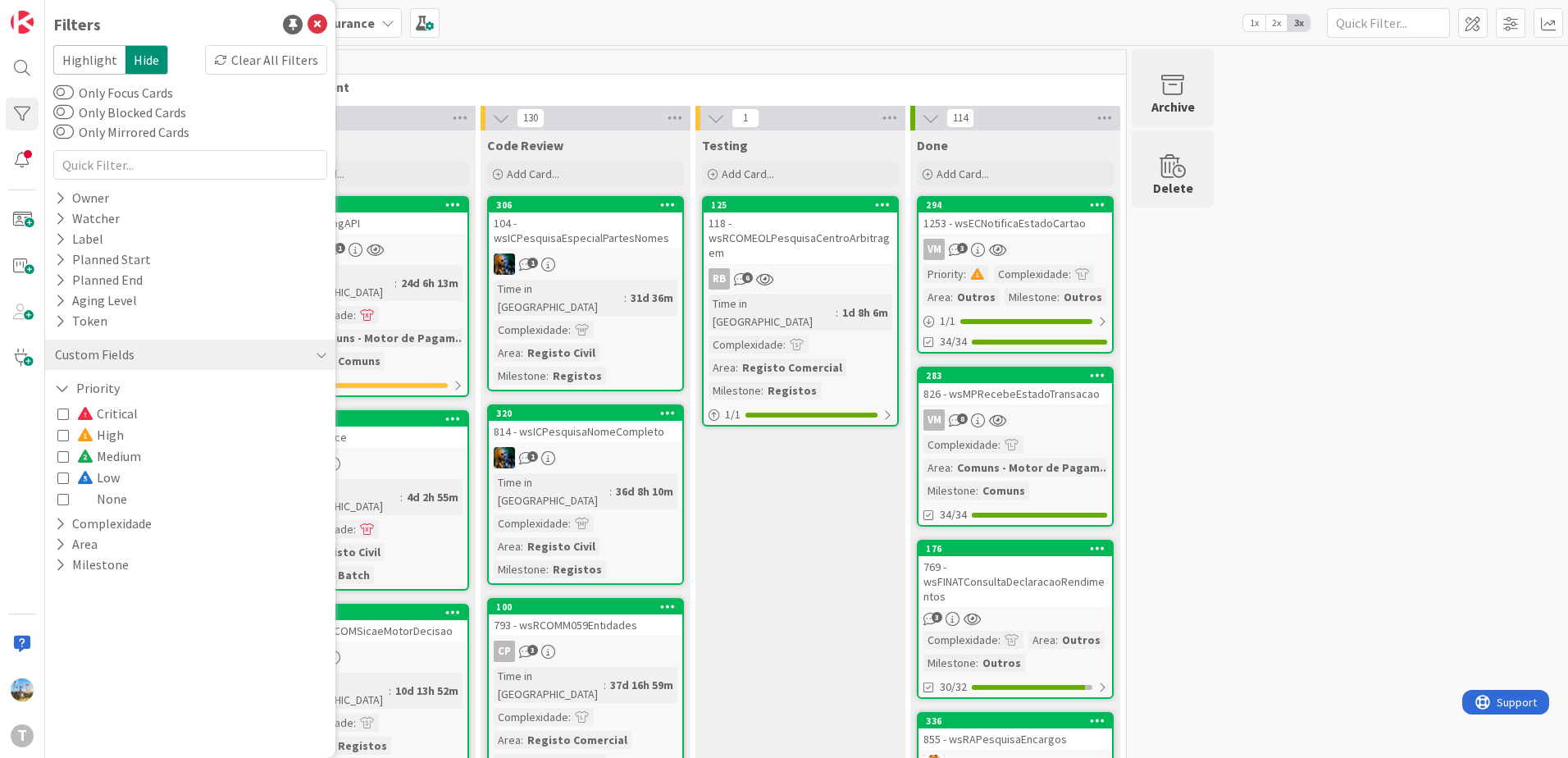
click at [64, 498] on icon at bounding box center [63, 499] width 11 height 11
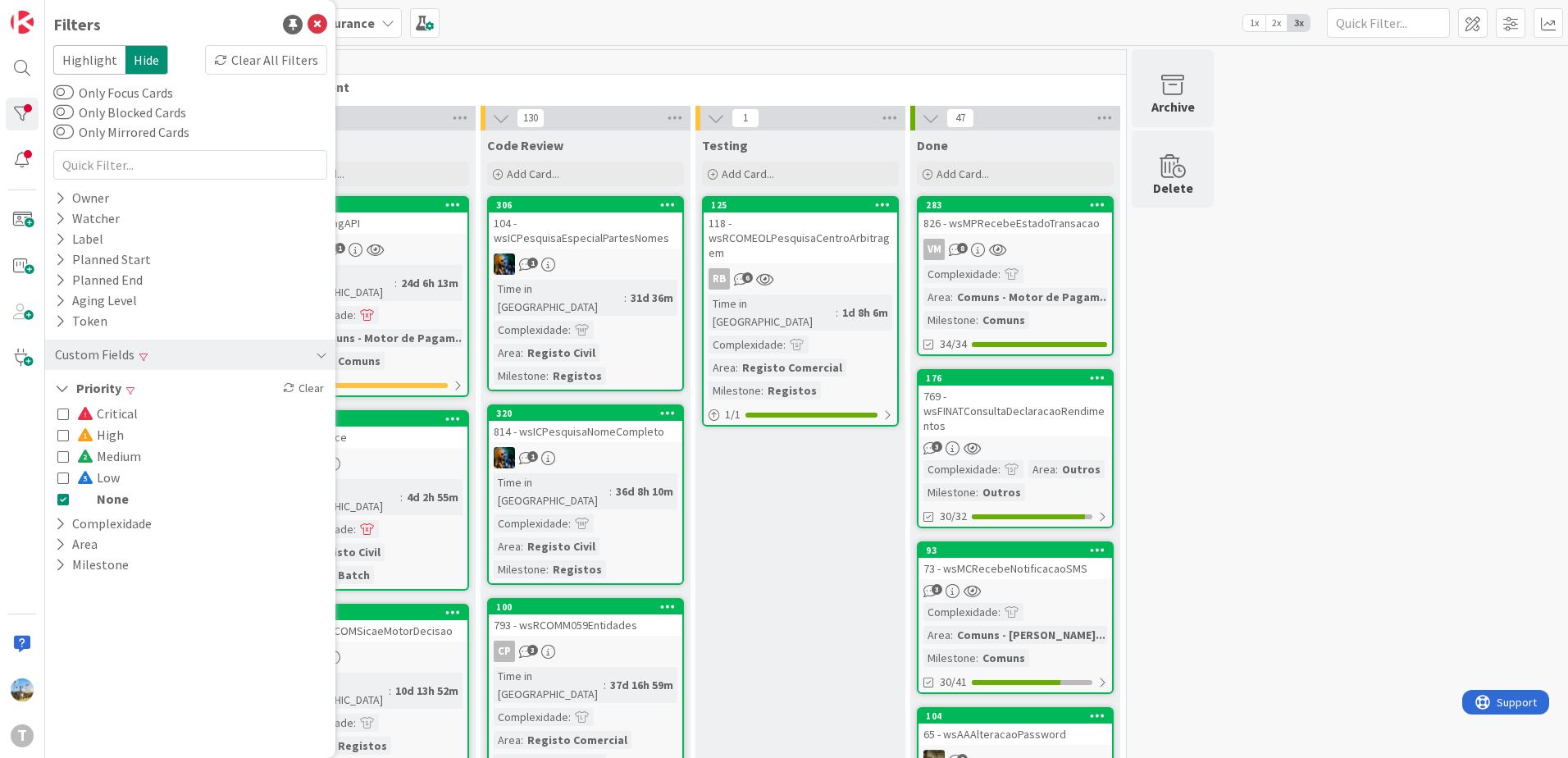
click at [64, 498] on icon at bounding box center [63, 499] width 11 height 11
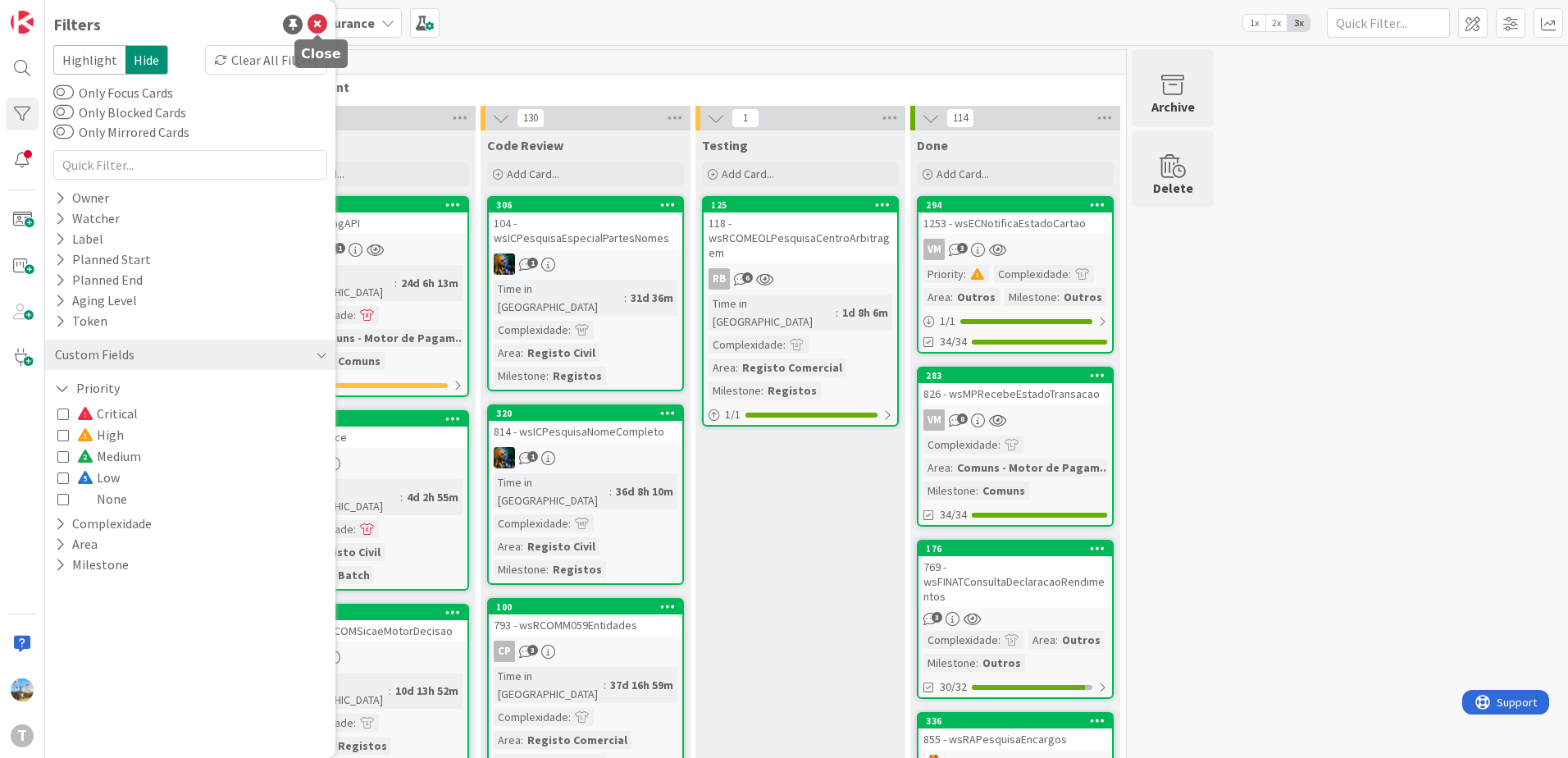
click at [319, 24] on icon at bounding box center [317, 25] width 20 height 20
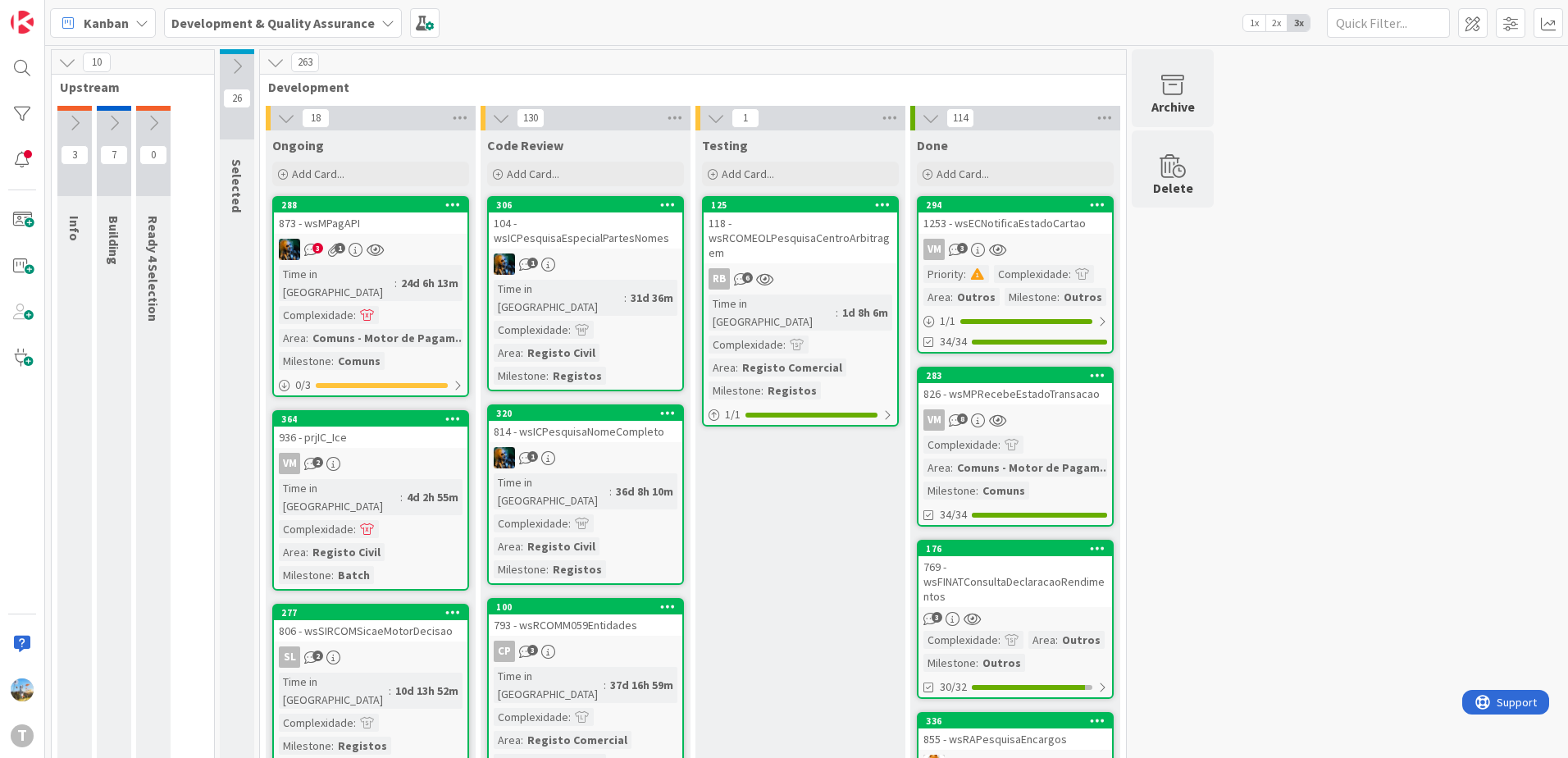
click at [764, 291] on link "125 118 - wsRCOMEOLPesquisaCentroArbitragem RB 6 Time in Column : 1d 8h 6m Comp…" at bounding box center [801, 310] width 197 height 230
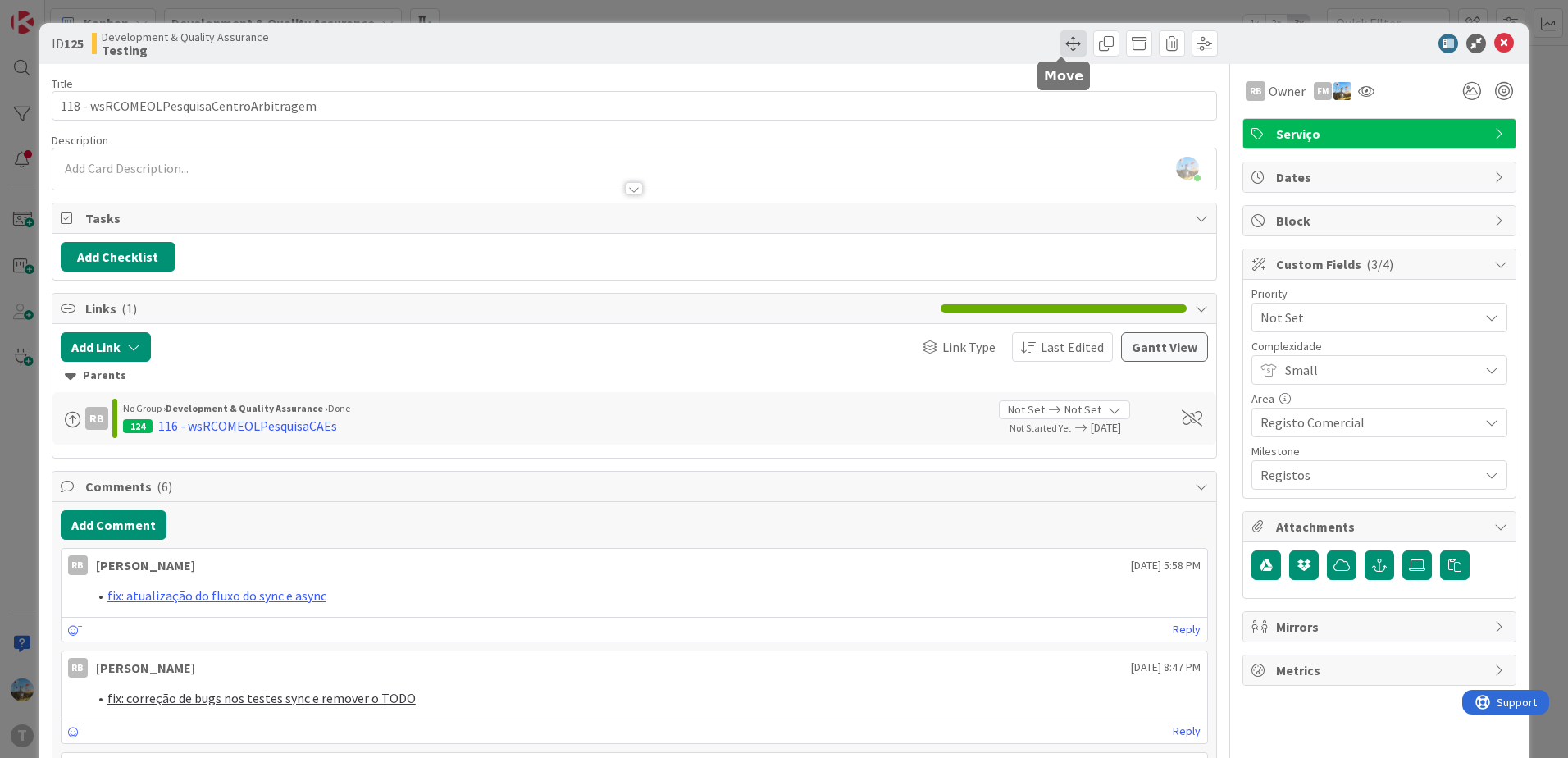
click at [1060, 41] on span at bounding box center [1073, 44] width 26 height 26
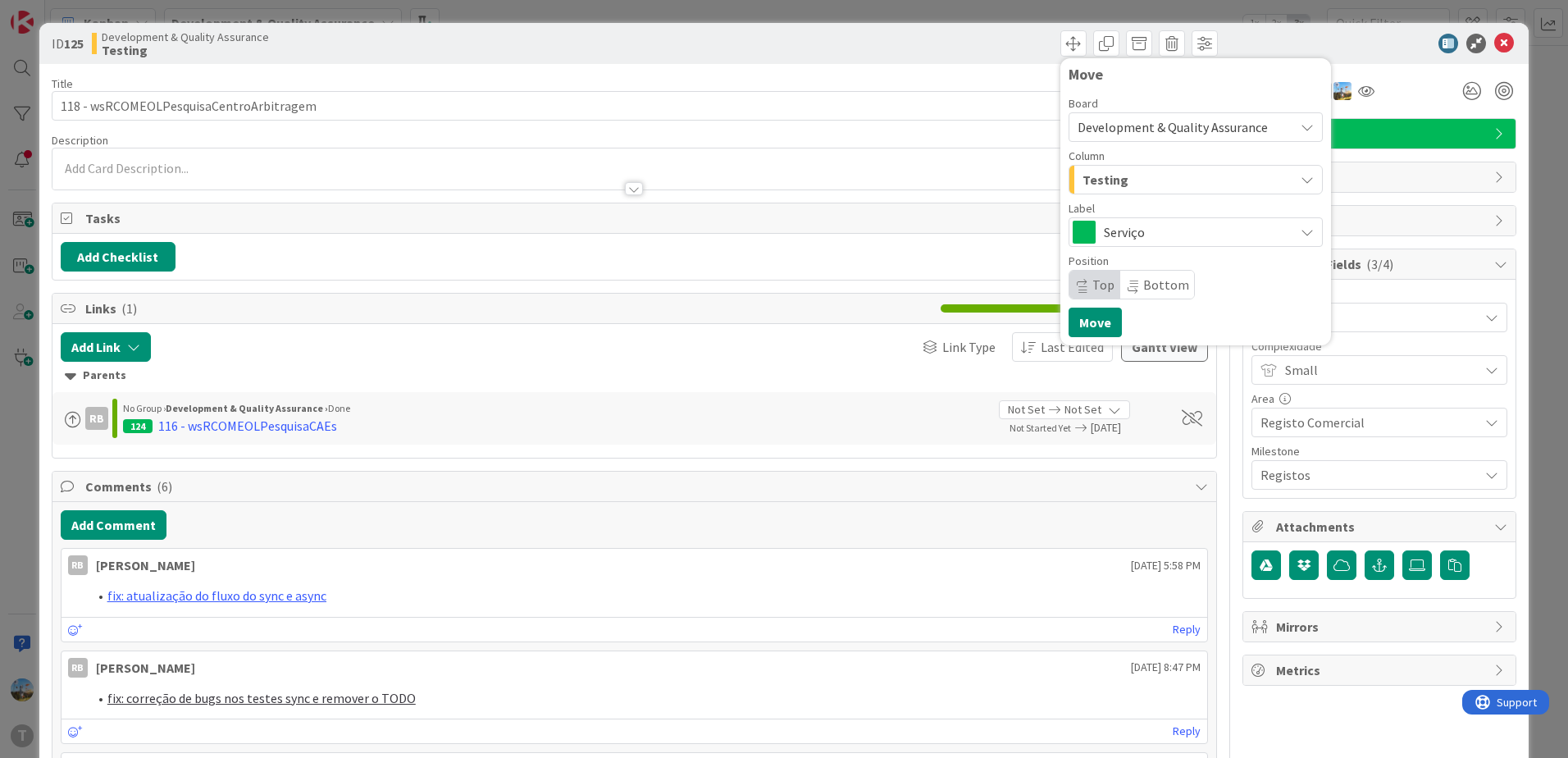
click at [1165, 167] on div "Testing" at bounding box center [1186, 180] width 216 height 26
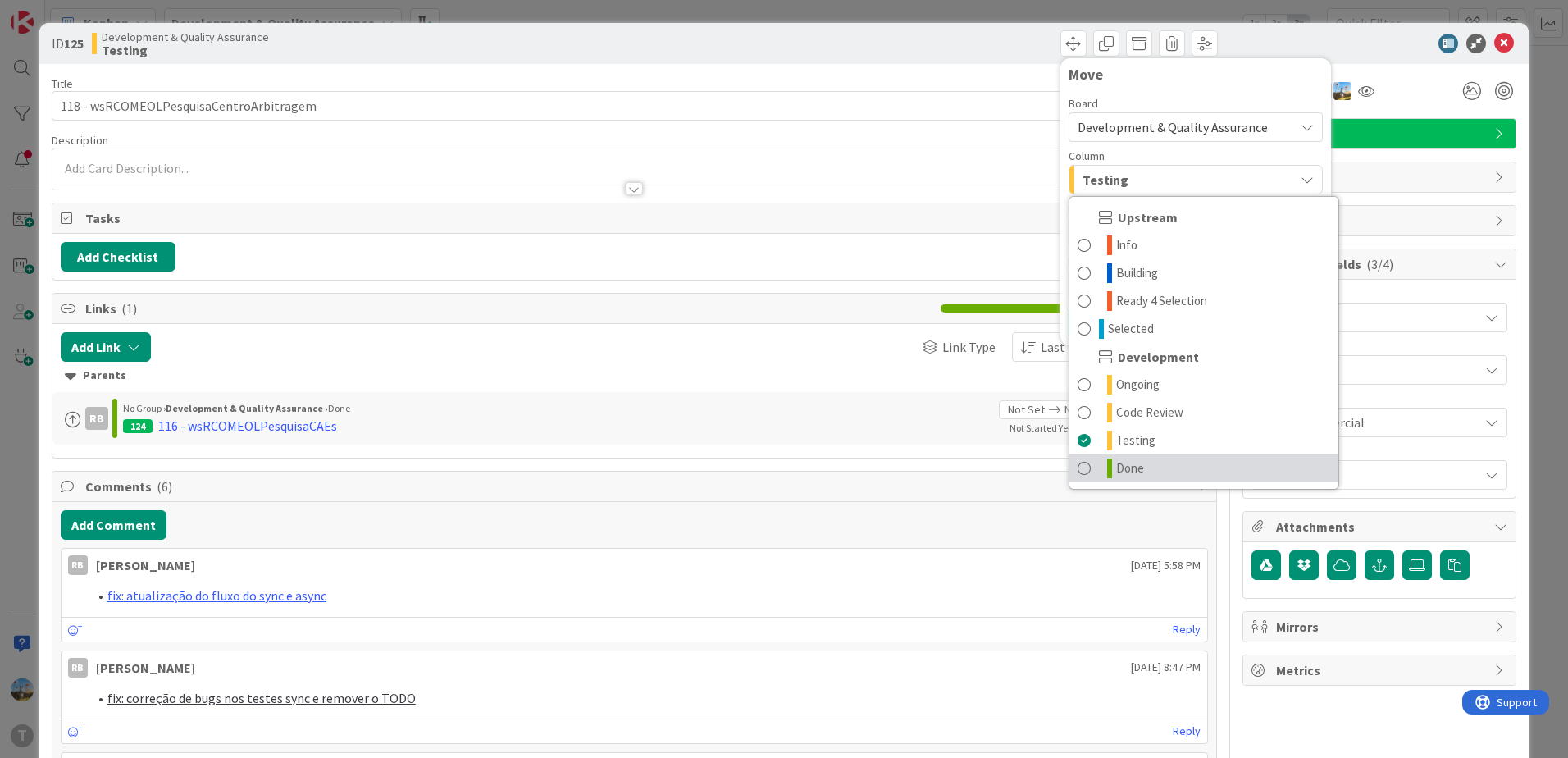
click at [1136, 455] on link "Done" at bounding box center [1204, 467] width 269 height 27
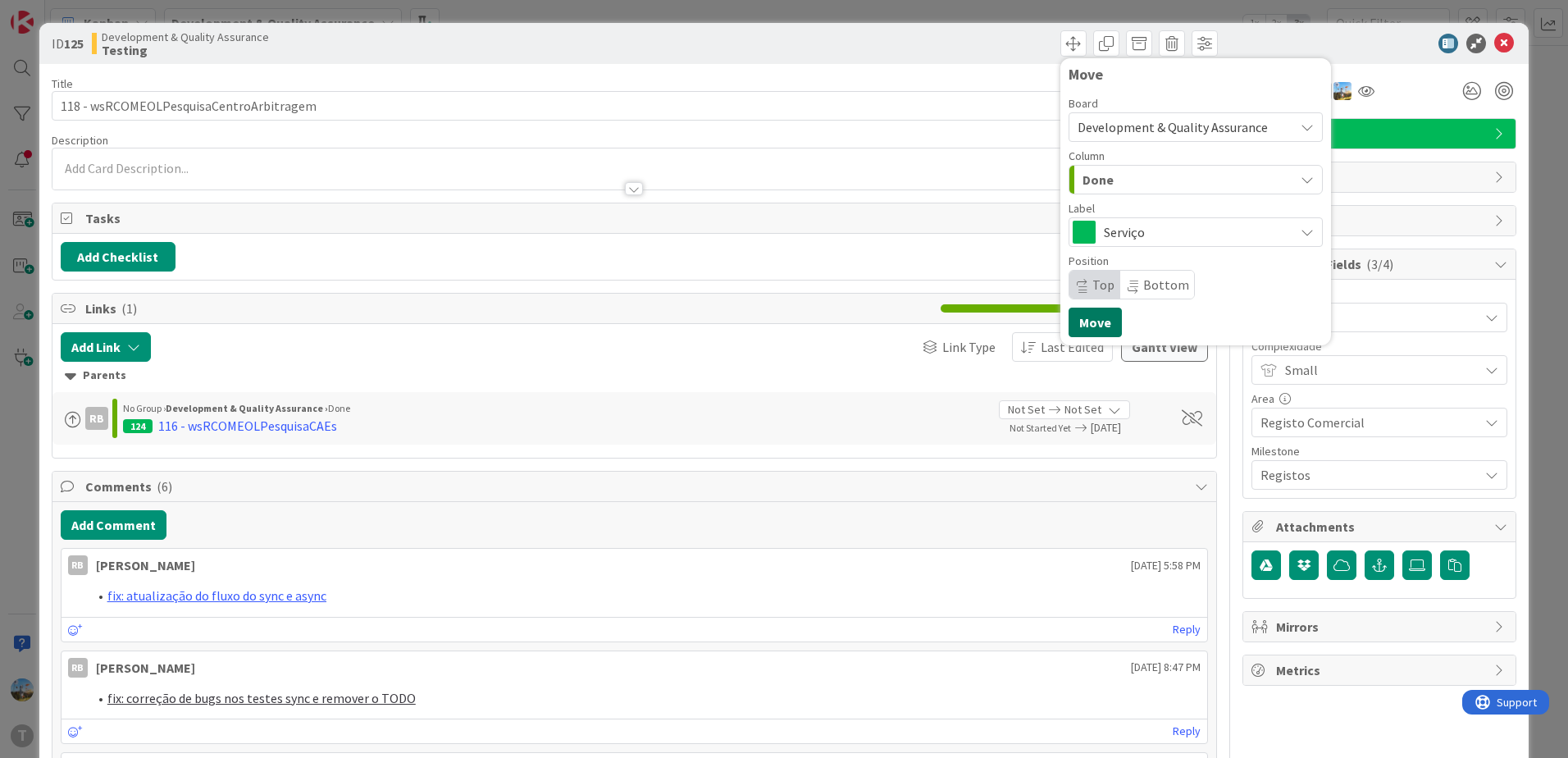
click at [1091, 325] on button "Move" at bounding box center [1095, 322] width 53 height 29
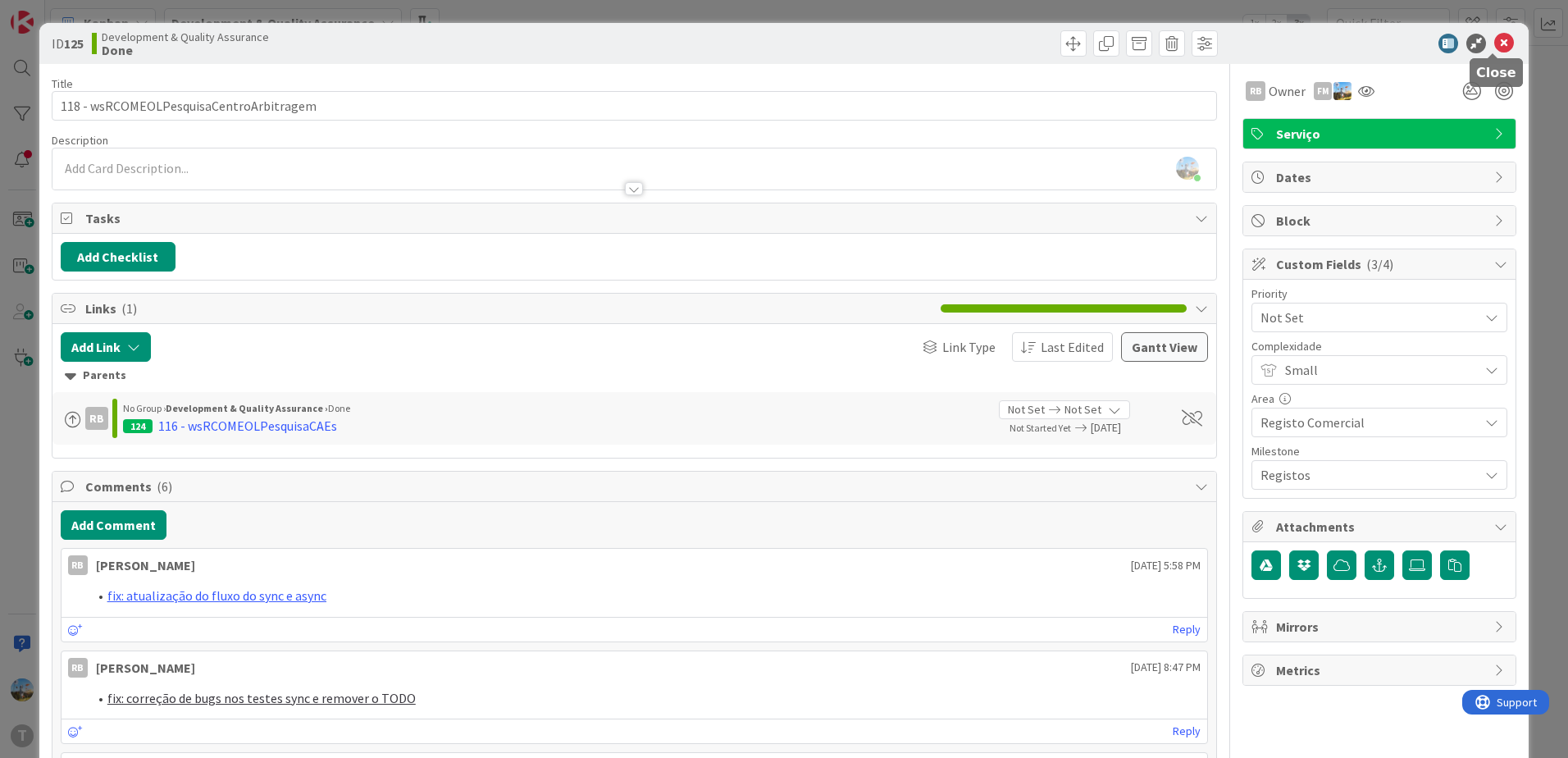
click at [1494, 40] on icon at bounding box center [1504, 44] width 20 height 20
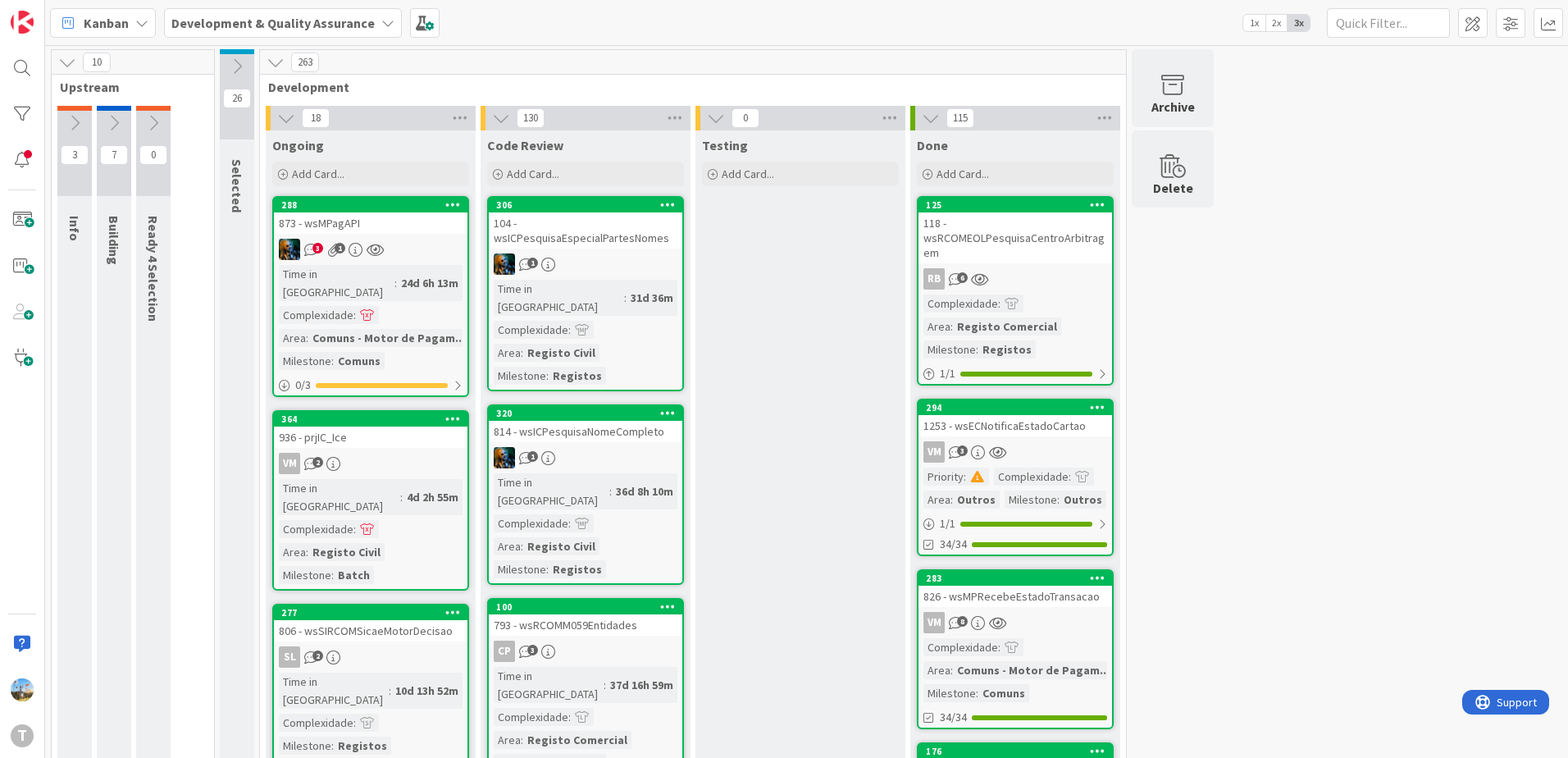
click at [113, 121] on icon at bounding box center [114, 122] width 18 height 18
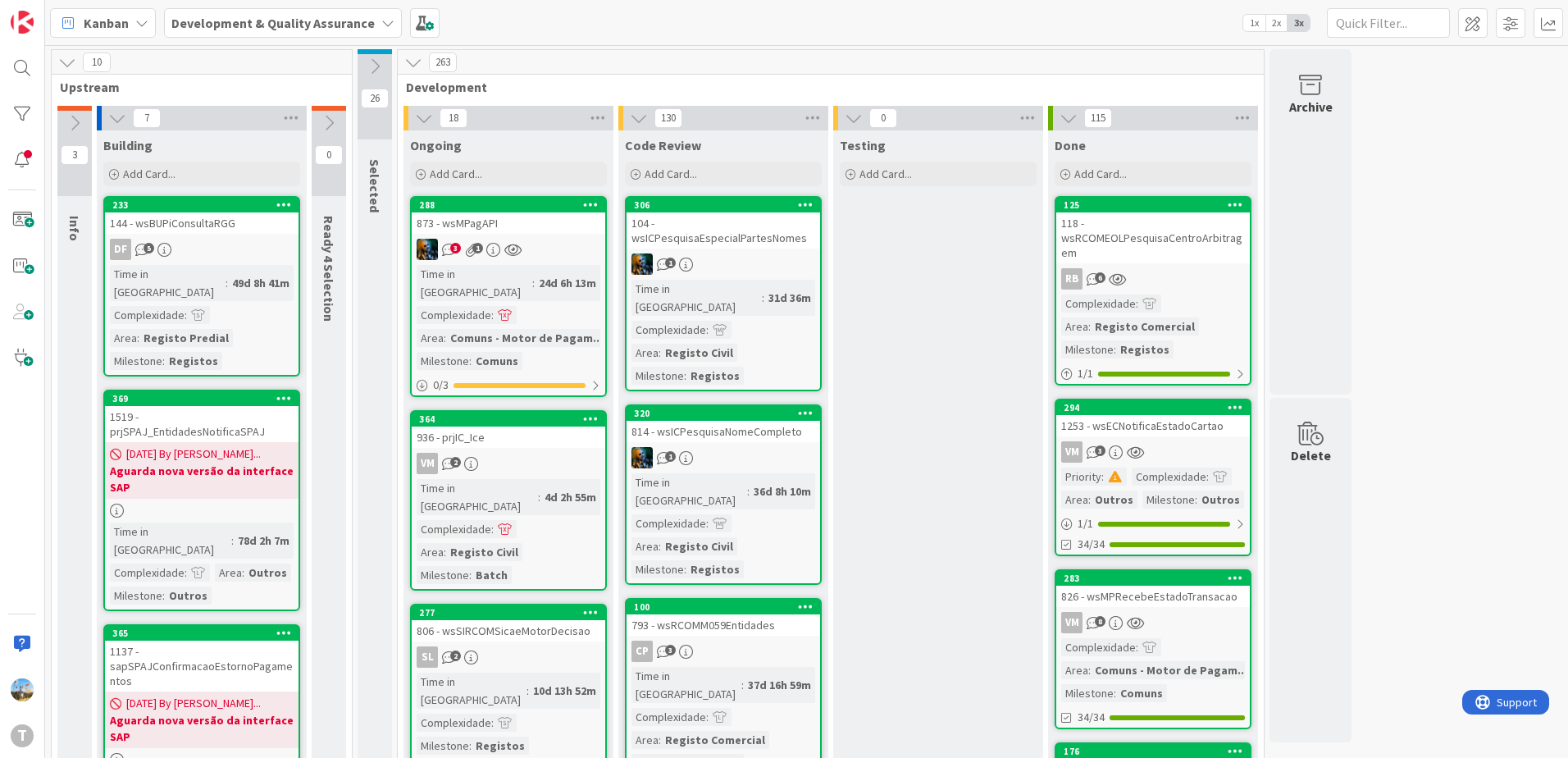
click at [113, 121] on icon at bounding box center [116, 117] width 18 height 18
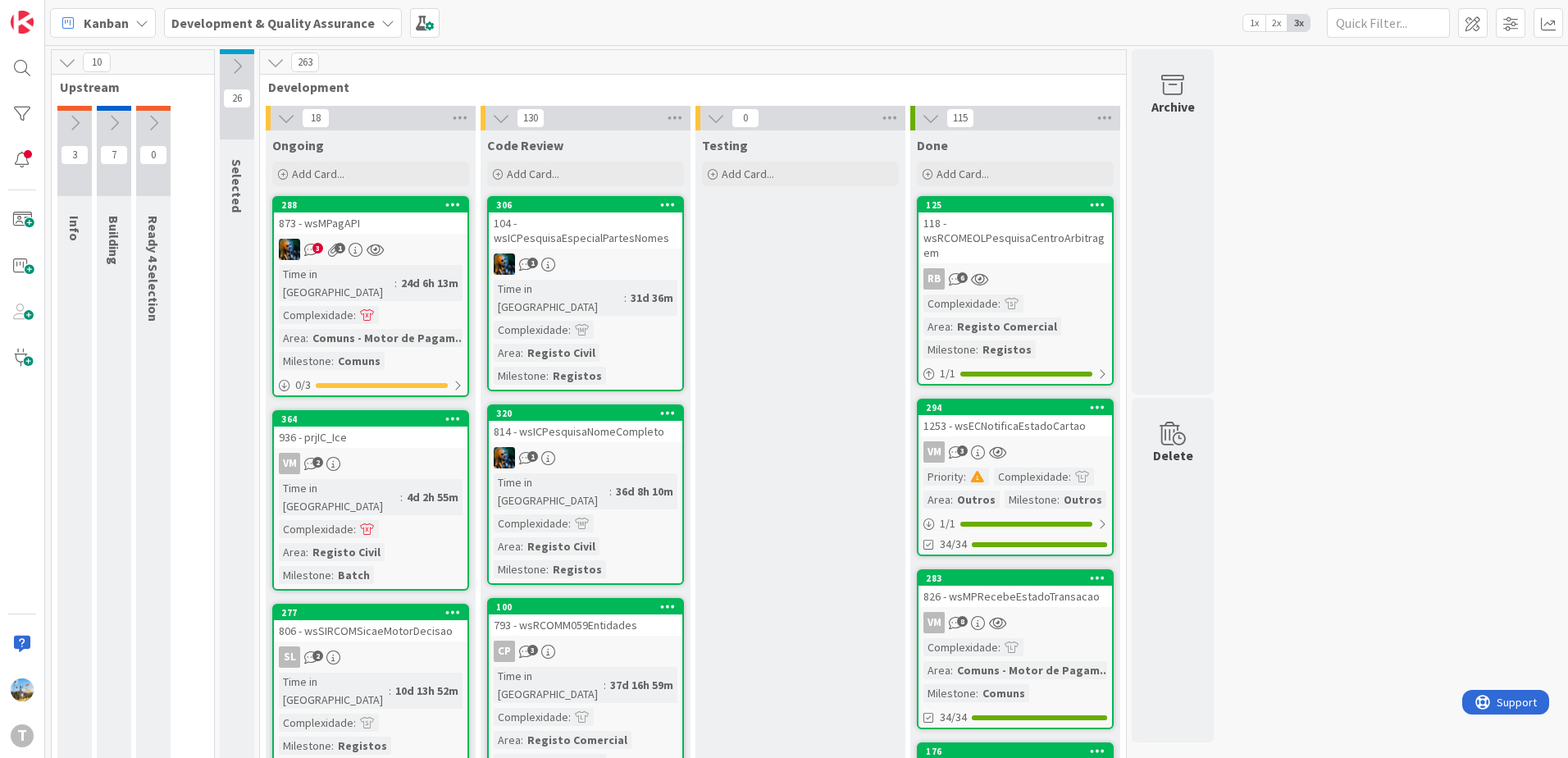
click at [239, 69] on icon at bounding box center [237, 66] width 18 height 18
